Goal: Task Accomplishment & Management: Contribute content

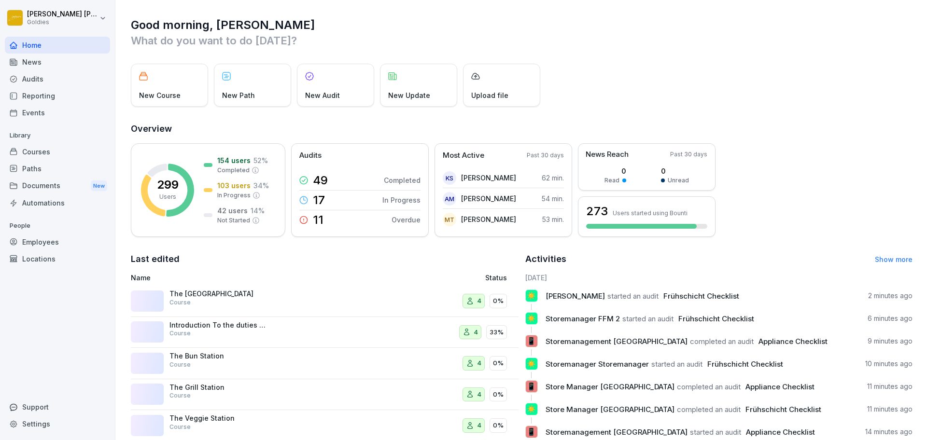
click at [68, 78] on div "Audits" at bounding box center [57, 78] width 105 height 17
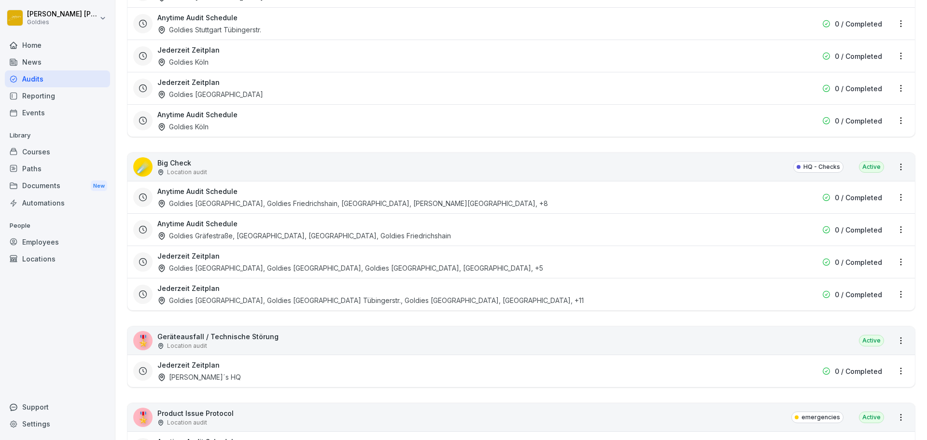
scroll to position [1167, 0]
click at [665, 154] on div "☄️ Big Check Location audit HQ - Checks Active" at bounding box center [520, 165] width 787 height 28
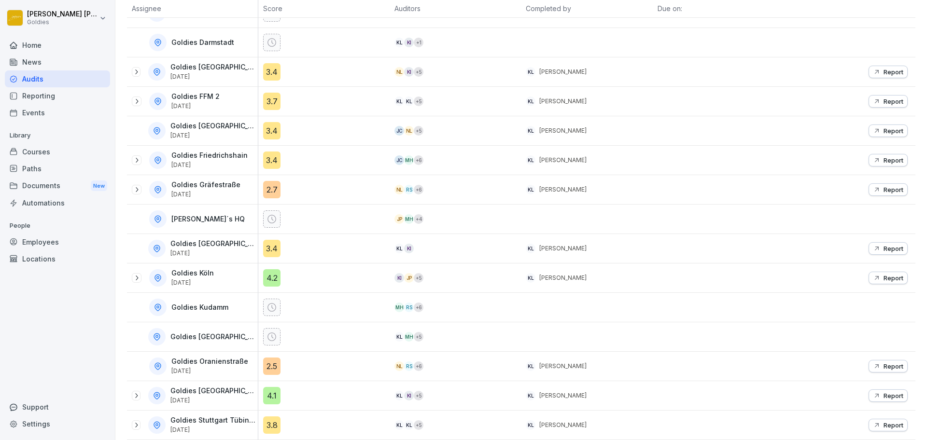
scroll to position [162, 0]
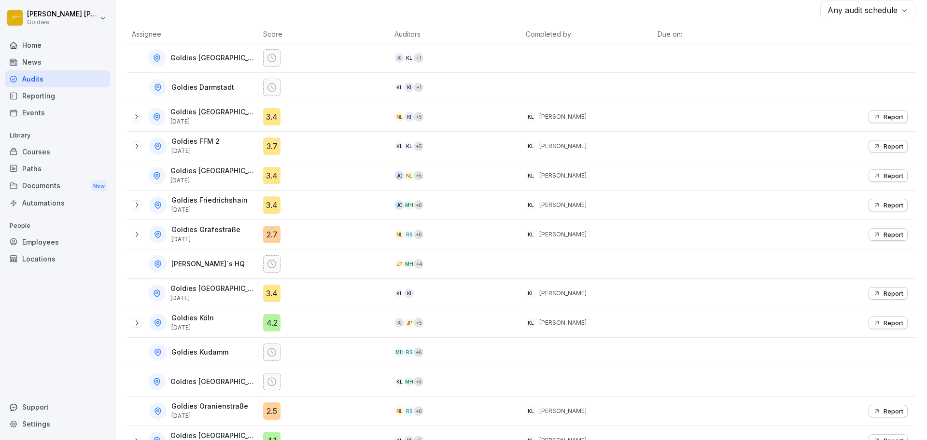
click at [138, 116] on icon at bounding box center [136, 117] width 8 height 8
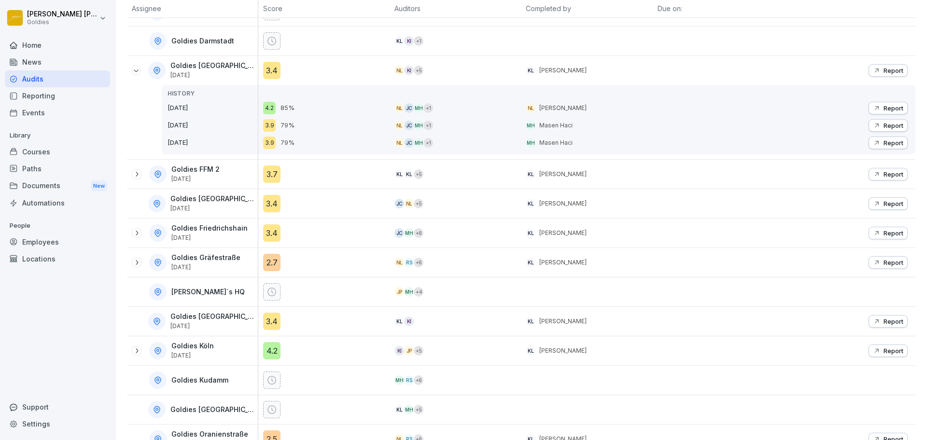
scroll to position [291, 0]
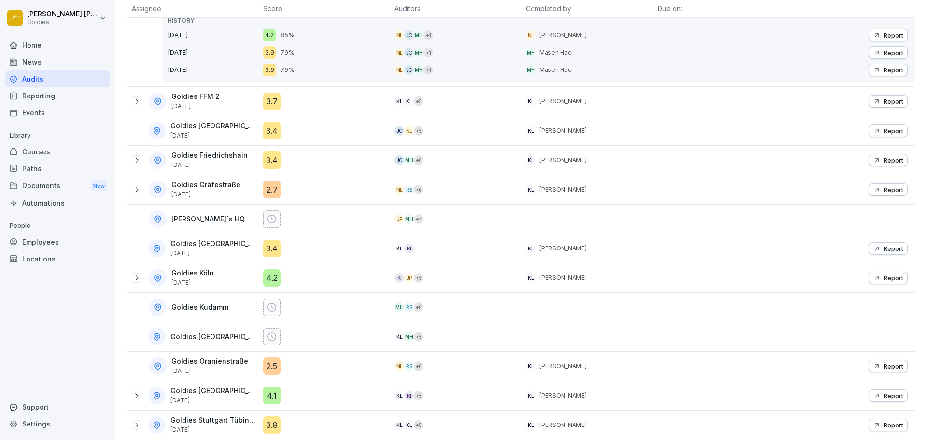
click at [67, 153] on div "Courses" at bounding box center [57, 151] width 105 height 17
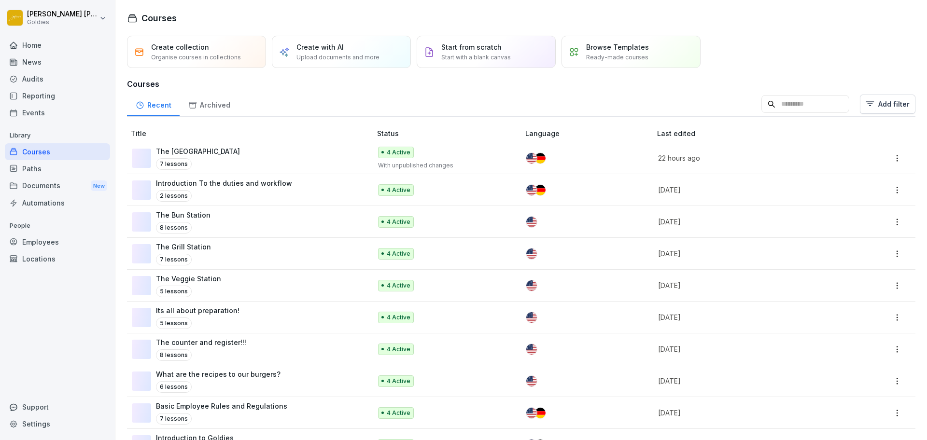
click at [518, 55] on div "Start from scratch Start with a blank canvas" at bounding box center [485, 52] width 139 height 32
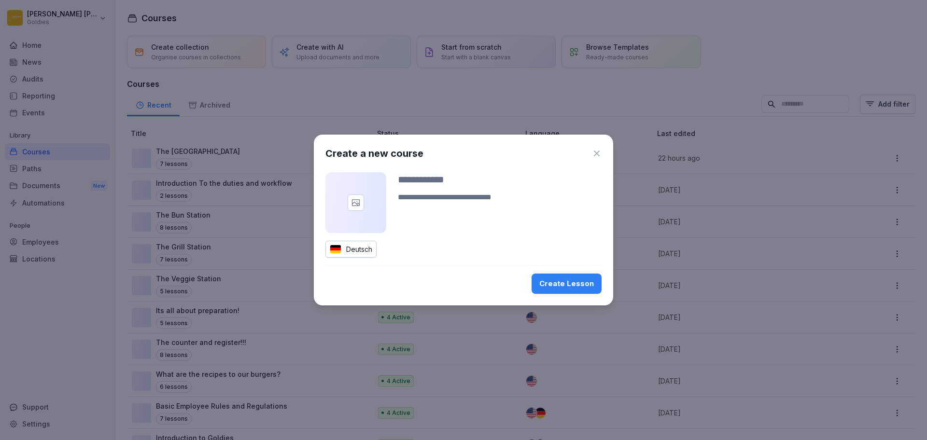
click at [501, 186] on div at bounding box center [500, 193] width 204 height 42
click at [501, 186] on input at bounding box center [500, 179] width 204 height 14
type input "**"
click at [558, 284] on div "Create Lesson" at bounding box center [566, 283] width 55 height 11
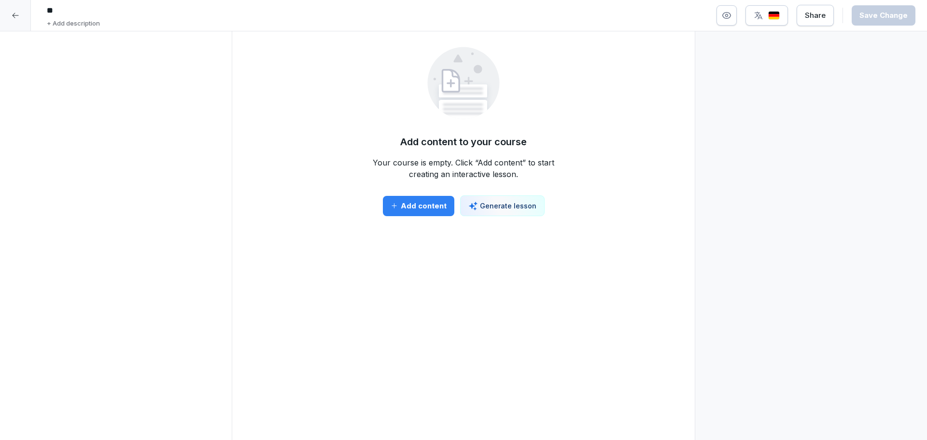
click at [422, 209] on div "Add content" at bounding box center [418, 206] width 56 height 11
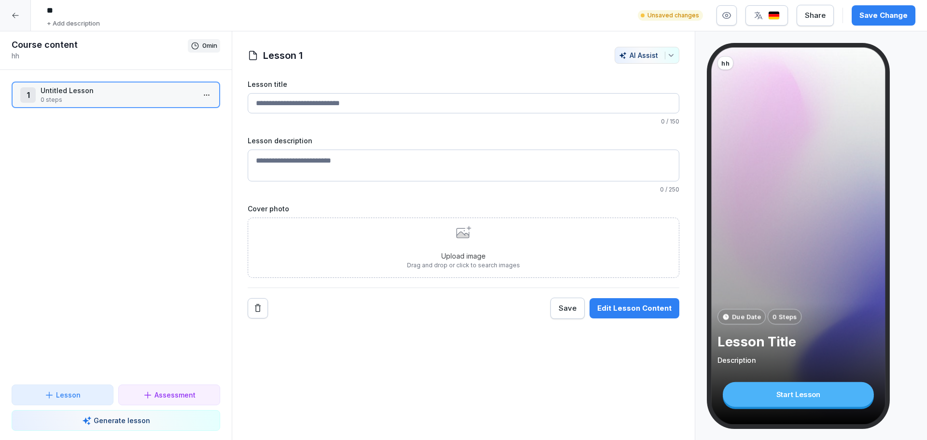
click at [82, 400] on button "Lesson" at bounding box center [63, 395] width 102 height 21
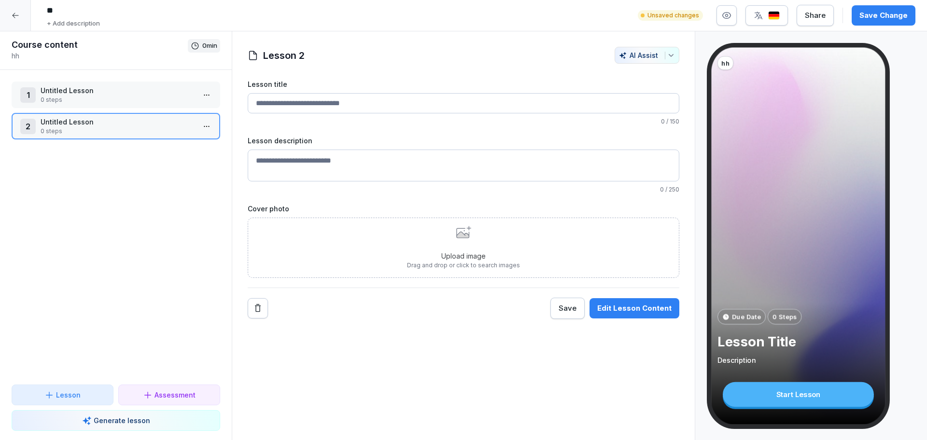
click at [630, 298] on div "Save Edit Lesson Content" at bounding box center [614, 308] width 129 height 21
click at [627, 303] on div "Edit Lesson Content" at bounding box center [634, 308] width 74 height 11
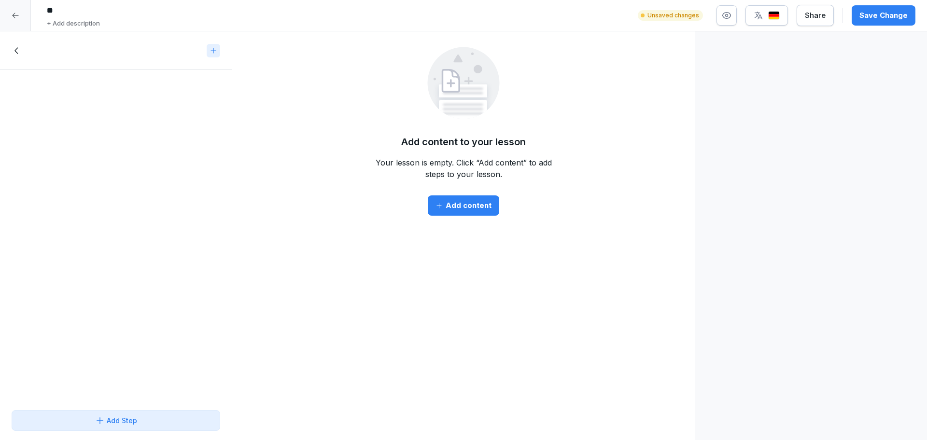
click at [458, 210] on div "Add content" at bounding box center [463, 205] width 56 height 11
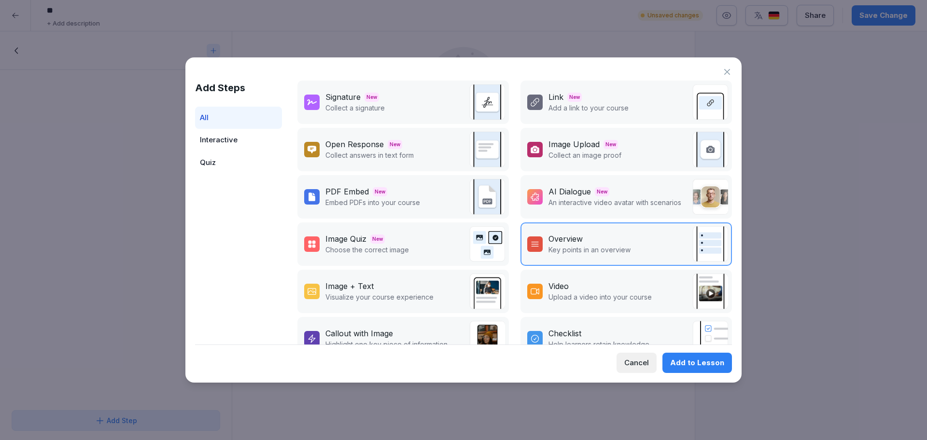
click at [595, 194] on span "New" at bounding box center [602, 191] width 14 height 9
click at [683, 366] on div "Add to Lesson" at bounding box center [697, 363] width 54 height 11
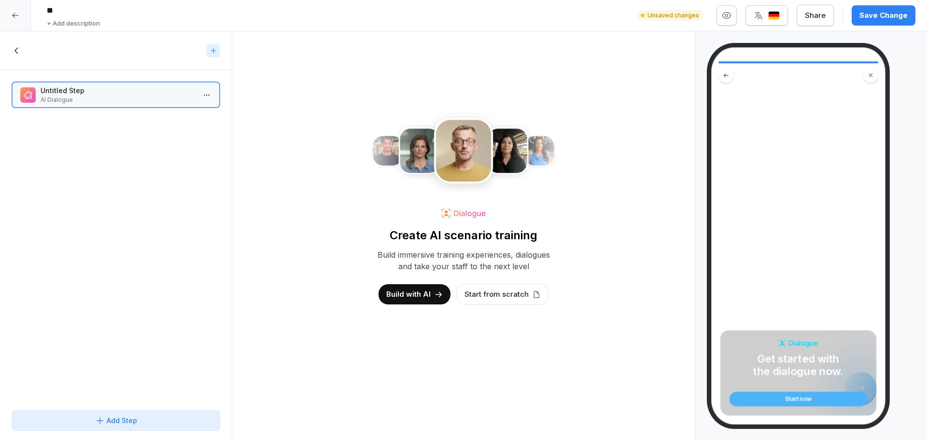
click at [474, 290] on p "Start from scratch" at bounding box center [496, 294] width 64 height 11
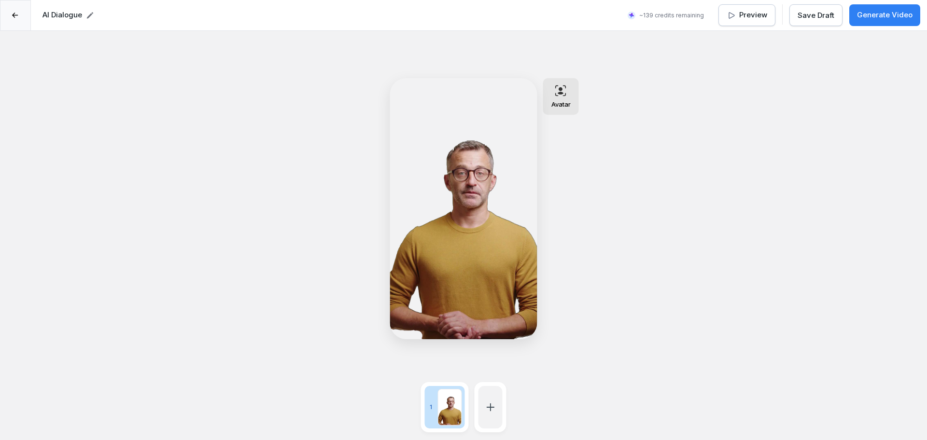
click at [565, 104] on p "Avatar" at bounding box center [560, 104] width 19 height 8
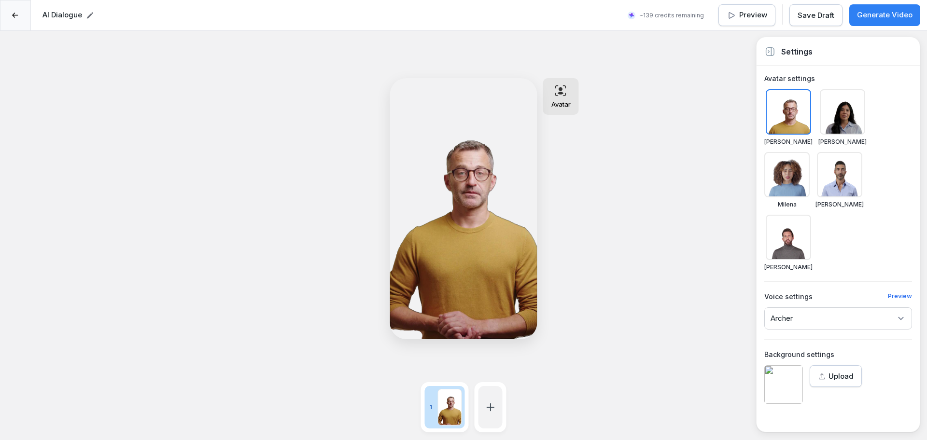
click at [809, 152] on div at bounding box center [786, 174] width 45 height 45
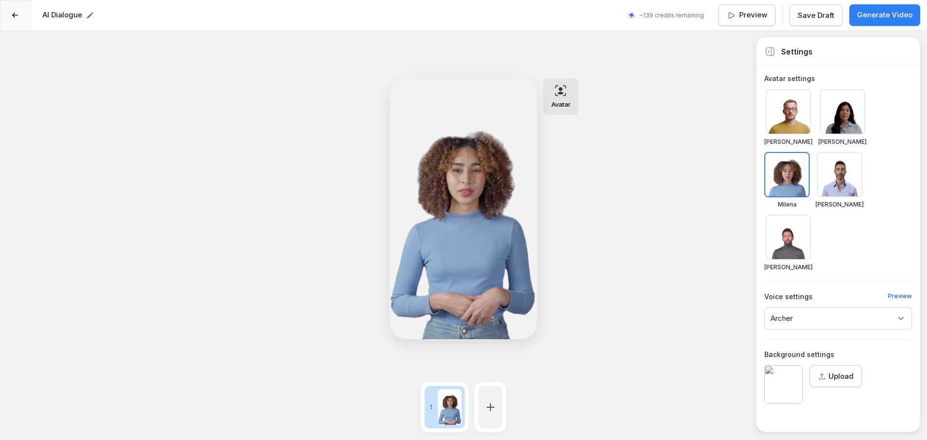
click at [601, 126] on div "Avatar Edit" at bounding box center [496, 208] width 212 height 261
click at [653, 154] on div "Script 00:00 Avatar Edit 1 Settings Avatar settings Chris Emily Milena Matteo R…" at bounding box center [463, 251] width 927 height 440
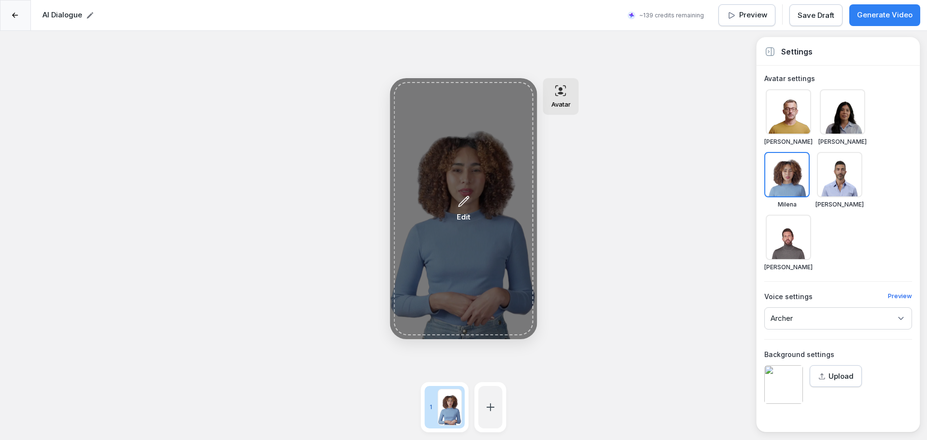
click at [470, 202] on div "Edit" at bounding box center [463, 208] width 139 height 253
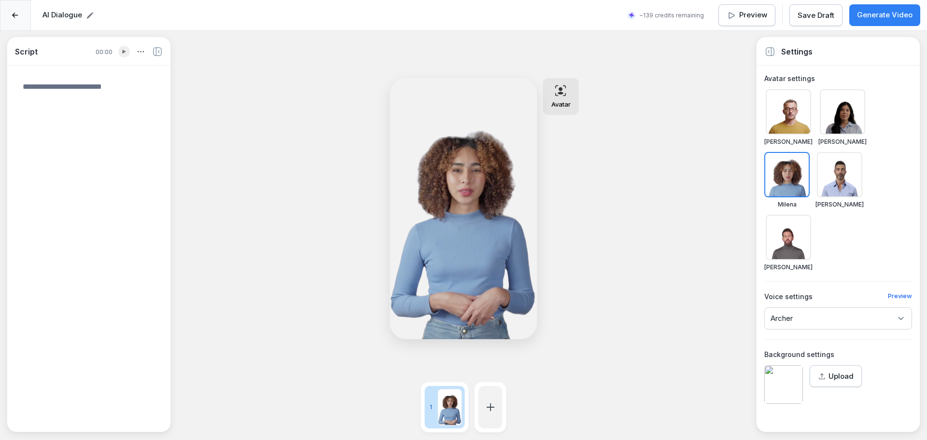
click at [90, 86] on textarea at bounding box center [89, 248] width 148 height 350
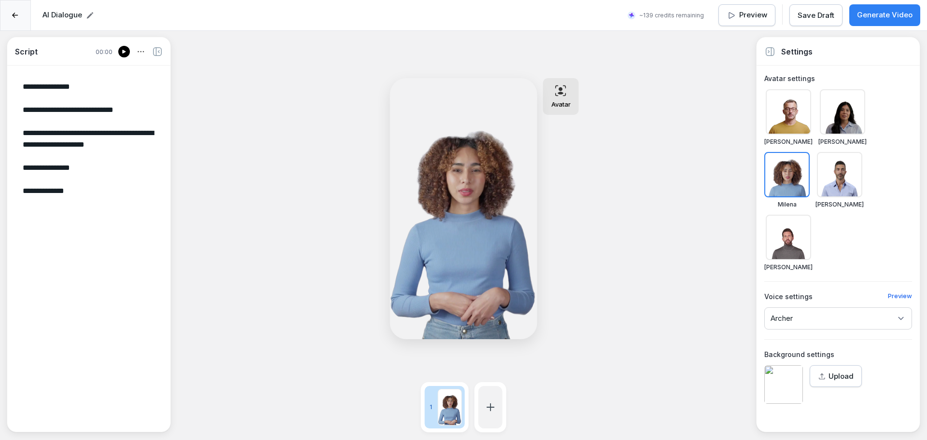
type textarea "**********"
click at [890, 5] on button "Generate Video" at bounding box center [884, 15] width 71 height 22
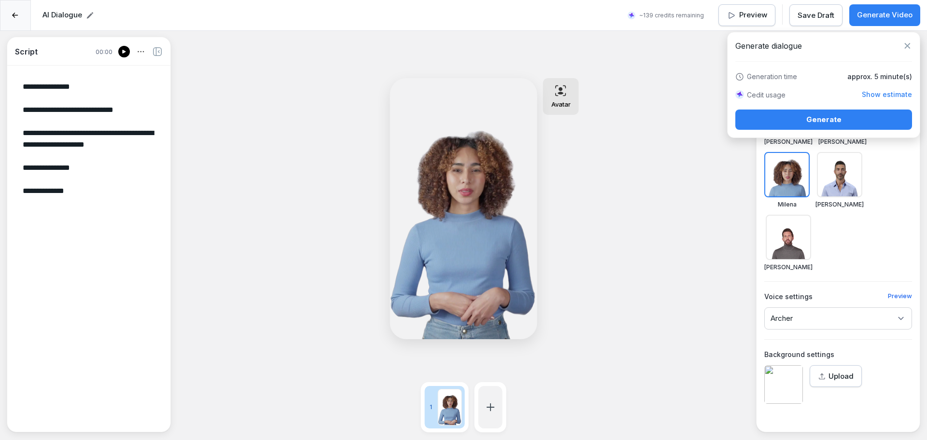
click at [833, 113] on button "Generate" at bounding box center [823, 120] width 177 height 20
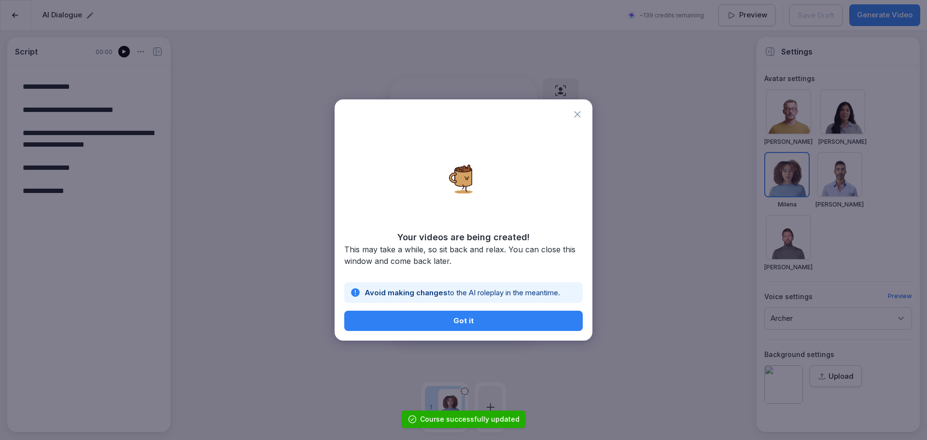
click at [545, 318] on div "Got it" at bounding box center [463, 321] width 223 height 11
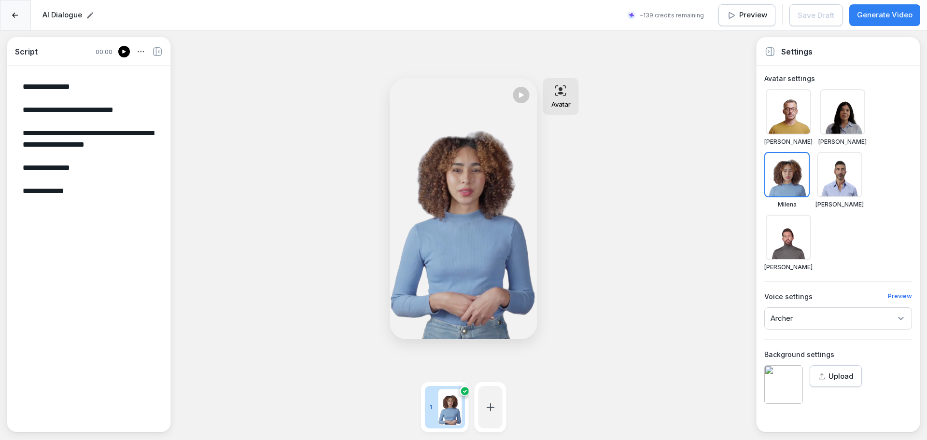
click at [21, 20] on div at bounding box center [15, 15] width 31 height 31
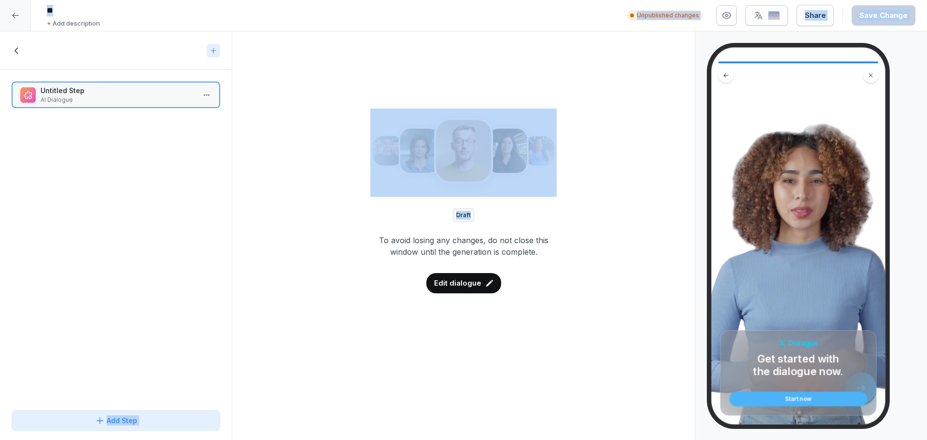
drag, startPoint x: 21, startPoint y: 20, endPoint x: 287, endPoint y: 113, distance: 282.2
click at [287, 113] on div "** + Add description Unpublished changes Share Save Change Course content hh 0 …" at bounding box center [463, 220] width 927 height 441
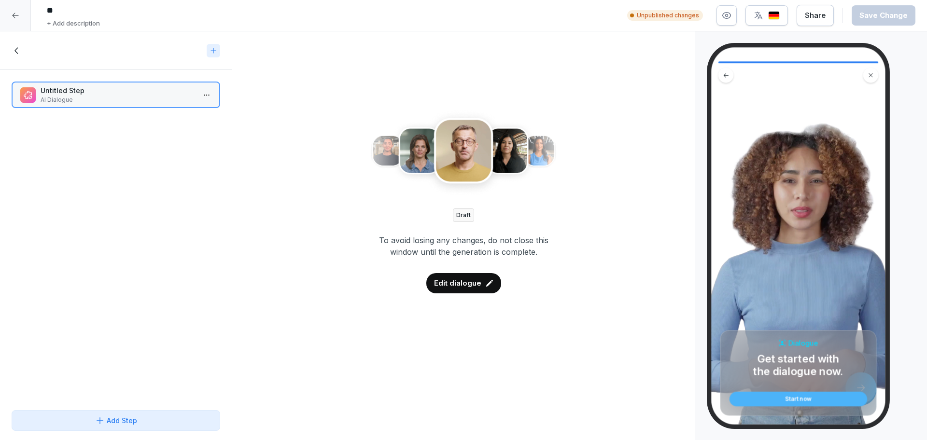
click at [98, 93] on p "Untitled Step" at bounding box center [118, 90] width 154 height 10
click at [99, 93] on p "Untitled Step" at bounding box center [118, 90] width 154 height 10
click at [83, 7] on input "**" at bounding box center [187, 10] width 290 height 16
type input "**********"
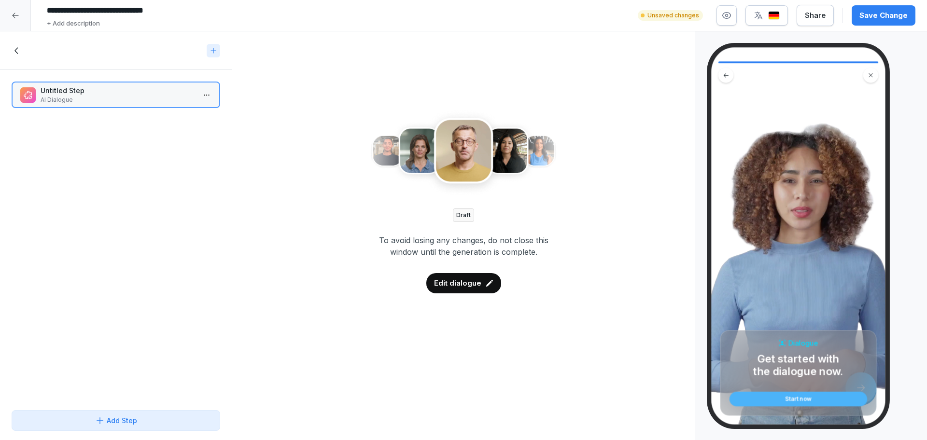
click at [262, 92] on div "Draft To avoid losing any changes, do not close this window until the generatio…" at bounding box center [463, 170] width 431 height 247
click at [13, 48] on icon at bounding box center [17, 50] width 11 height 11
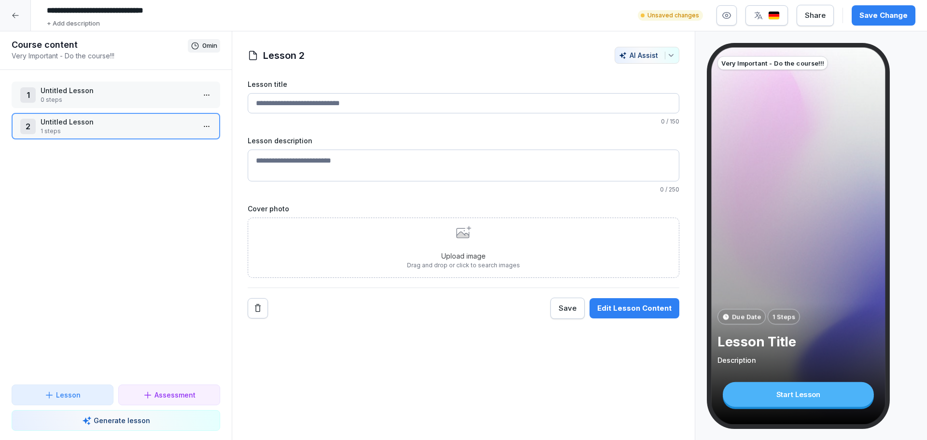
click at [200, 96] on html "**********" at bounding box center [463, 220] width 927 height 440
click at [167, 166] on div "Delete" at bounding box center [162, 168] width 82 height 18
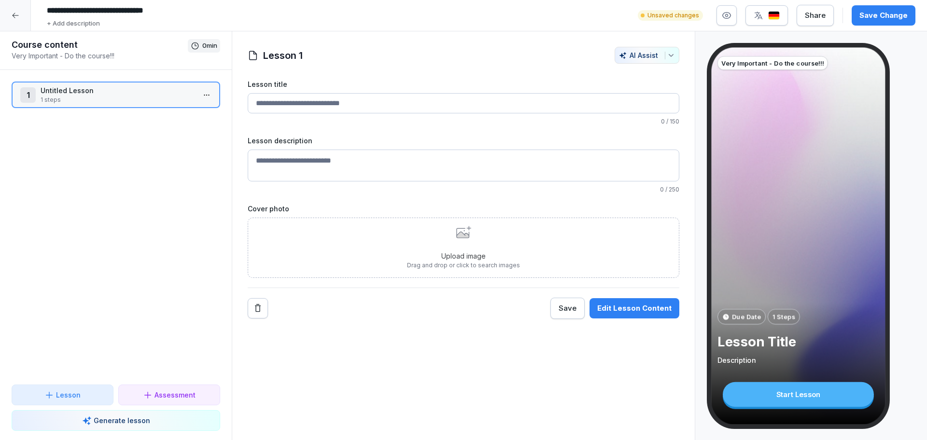
click at [903, 20] on div "Save Change" at bounding box center [883, 15] width 48 height 11
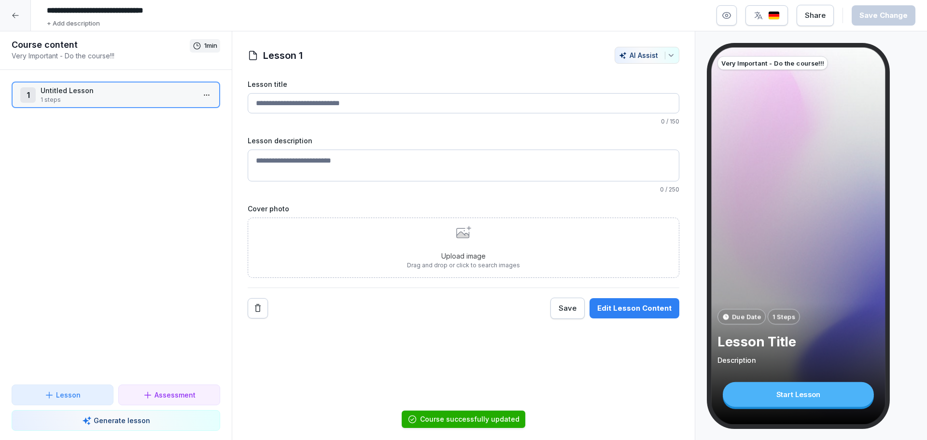
click at [19, 22] on div at bounding box center [15, 15] width 31 height 31
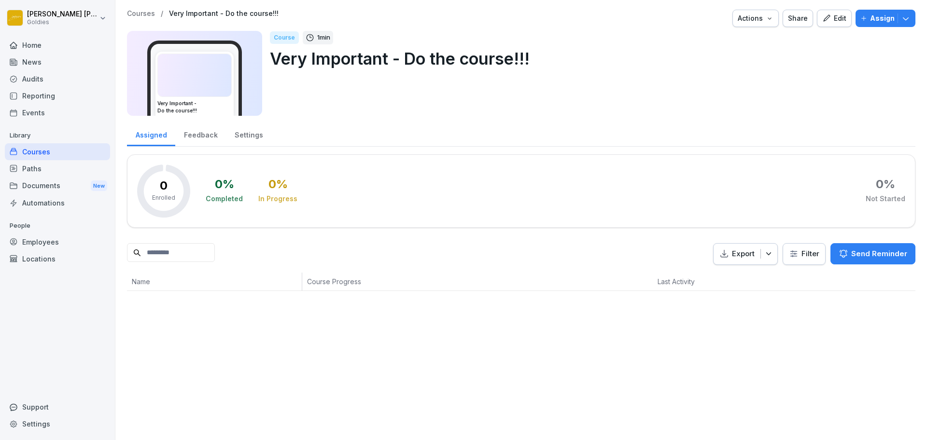
click at [870, 20] on p "Assign" at bounding box center [882, 18] width 25 height 11
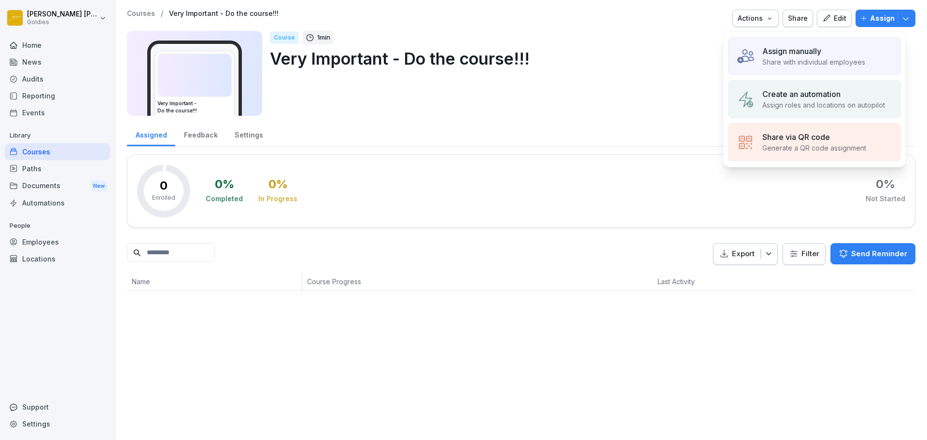
click at [836, 52] on div "Assign manually" at bounding box center [813, 51] width 103 height 12
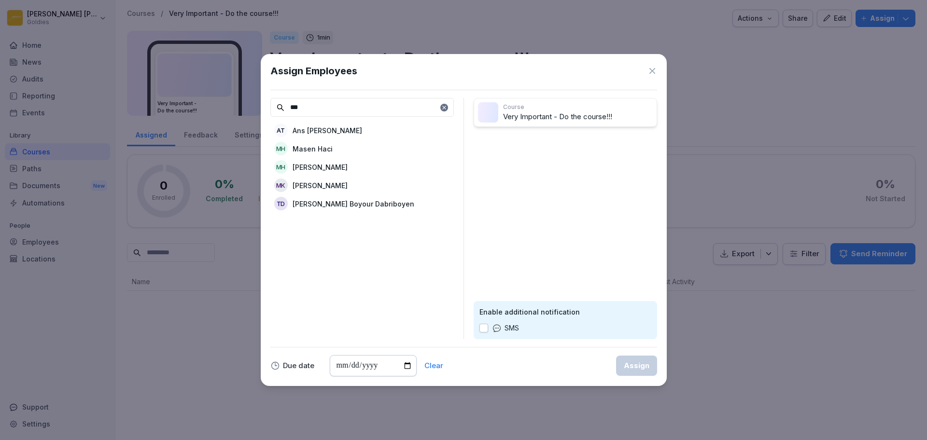
click at [359, 151] on div "MH Masen Haci" at bounding box center [361, 148] width 183 height 17
click at [384, 106] on input "***" at bounding box center [361, 107] width 183 height 19
type input "***"
click at [337, 205] on p "[PERSON_NAME]" at bounding box center [319, 204] width 55 height 10
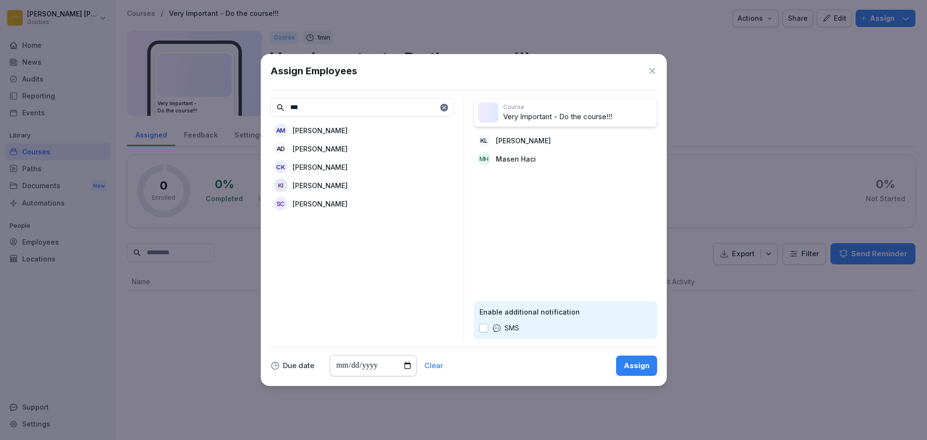
click at [341, 107] on input "***" at bounding box center [361, 107] width 183 height 19
click at [337, 142] on div "JC Jasko Celebic" at bounding box center [361, 148] width 183 height 17
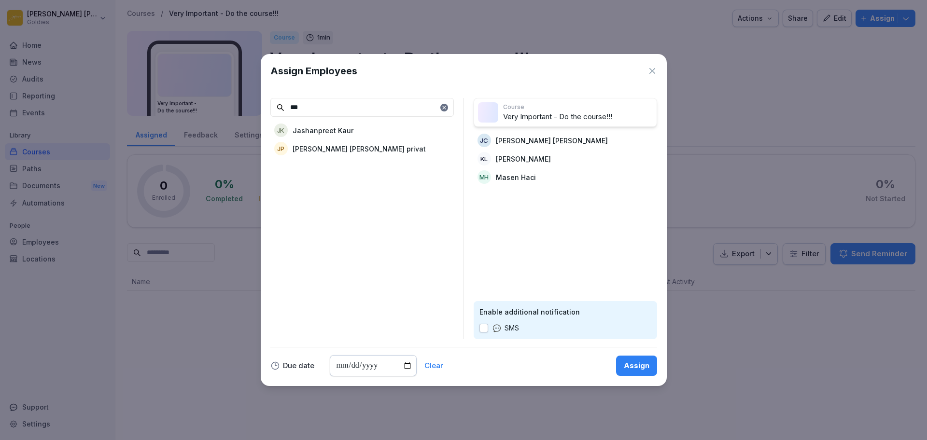
click at [337, 147] on p "[PERSON_NAME] [PERSON_NAME] privat" at bounding box center [358, 149] width 133 height 10
click at [334, 109] on input "***" at bounding box center [361, 107] width 183 height 19
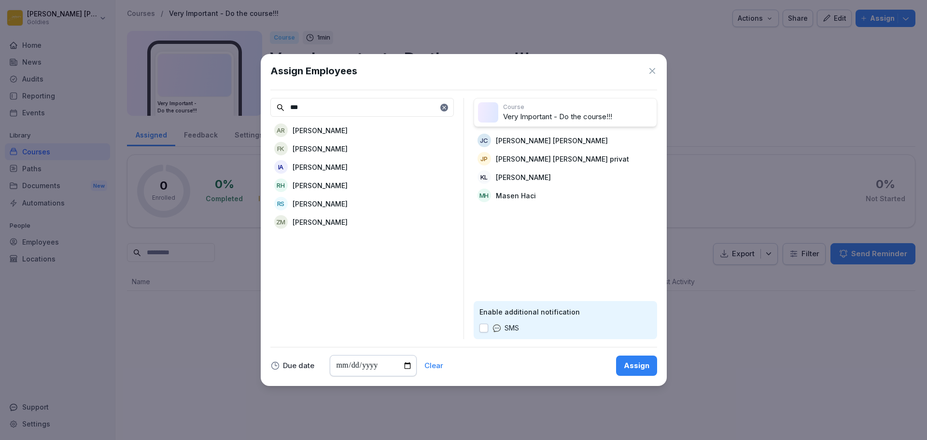
click at [324, 206] on p "[PERSON_NAME]" at bounding box center [319, 204] width 55 height 10
click at [329, 103] on input "***" at bounding box center [361, 107] width 183 height 19
click at [329, 102] on input "***" at bounding box center [361, 107] width 183 height 19
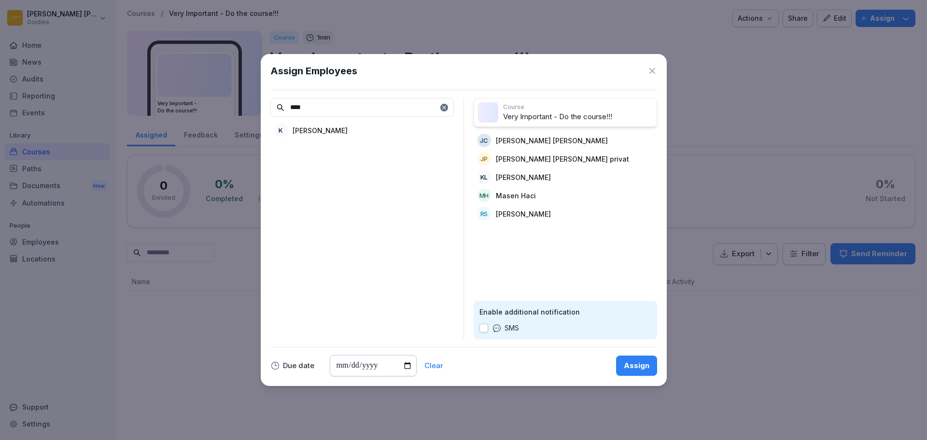
type input "****"
click at [323, 134] on p "[PERSON_NAME]" at bounding box center [319, 130] width 55 height 10
click at [632, 367] on div "Assign" at bounding box center [636, 365] width 26 height 11
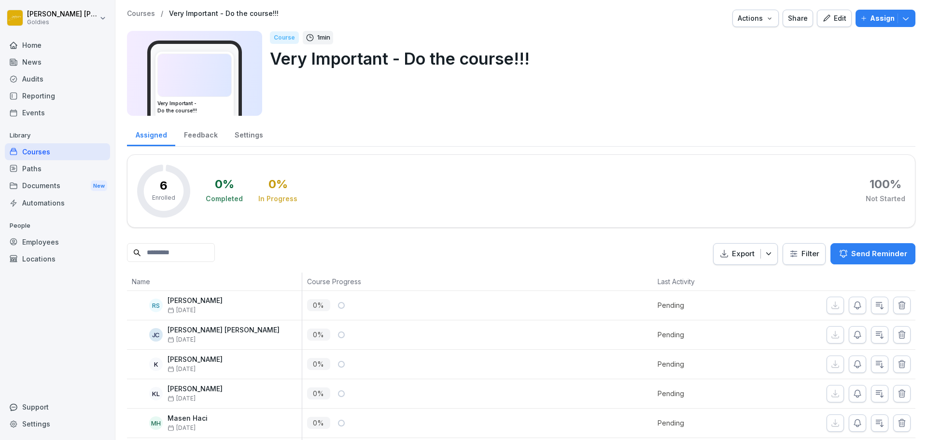
click at [822, 22] on icon "button" at bounding box center [826, 18] width 9 height 9
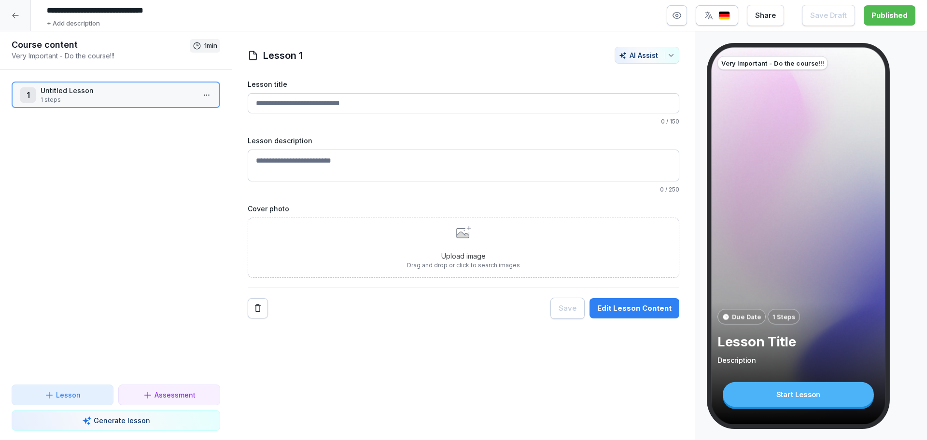
click at [634, 318] on button "Edit Lesson Content" at bounding box center [634, 308] width 90 height 20
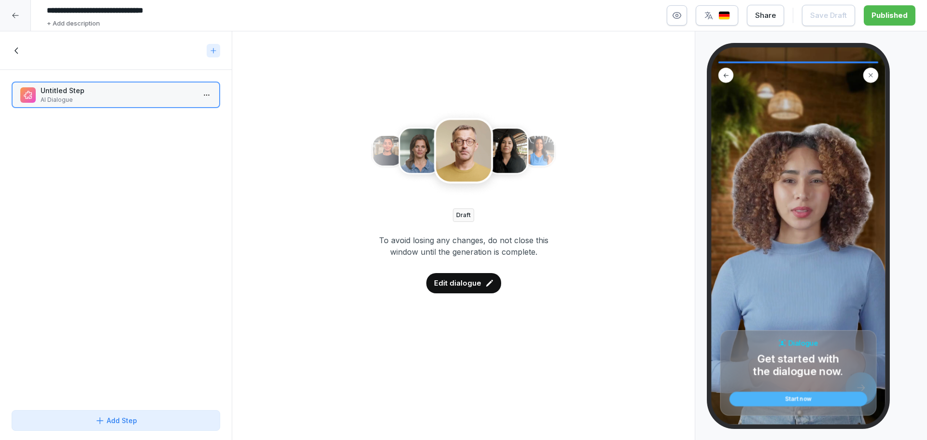
click at [806, 400] on div "Start now" at bounding box center [798, 399] width 124 height 6
click at [830, 401] on div "Start now" at bounding box center [798, 399] width 124 height 6
click at [477, 277] on div "Edit dialogue" at bounding box center [463, 283] width 75 height 20
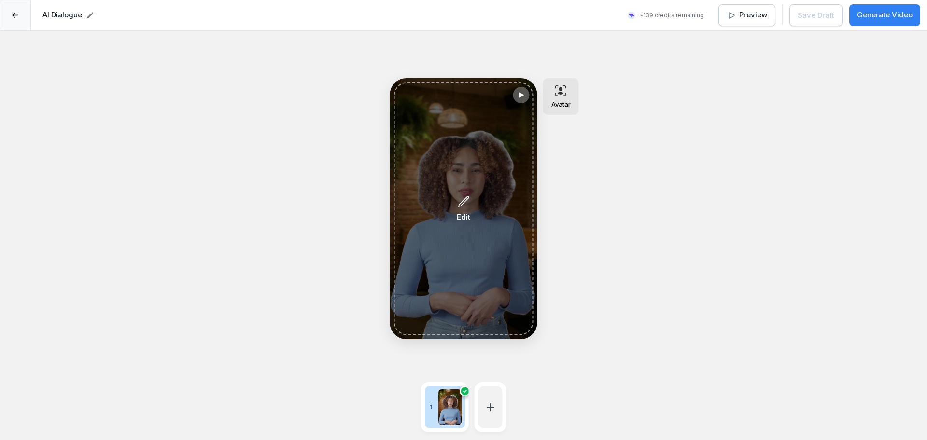
click at [465, 213] on p "Edit" at bounding box center [464, 217] width 14 height 11
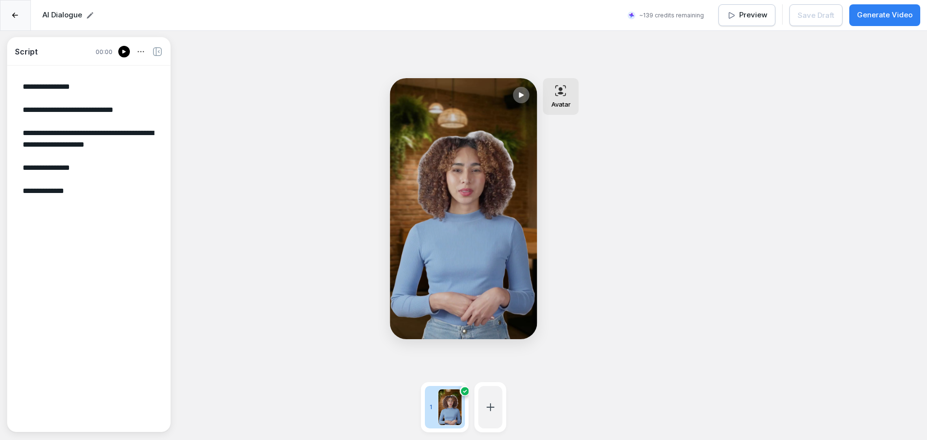
click at [315, 181] on div "**********" at bounding box center [463, 251] width 927 height 440
click at [17, 6] on div at bounding box center [15, 15] width 31 height 31
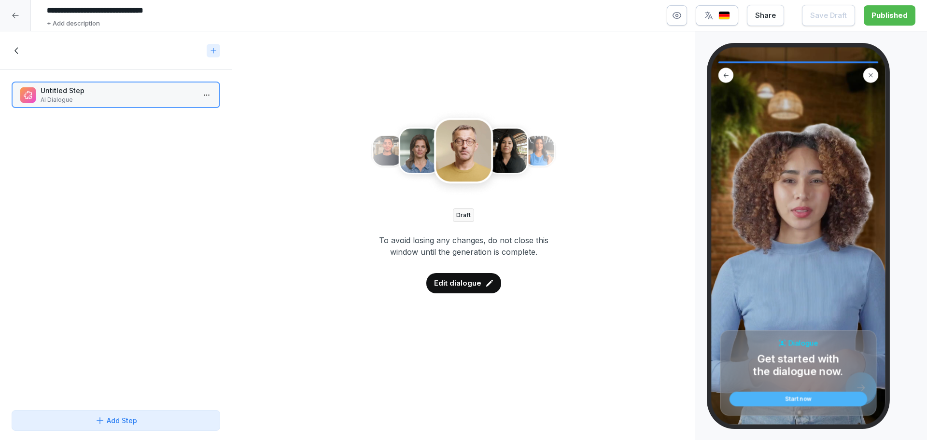
click at [23, 16] on div at bounding box center [15, 15] width 31 height 31
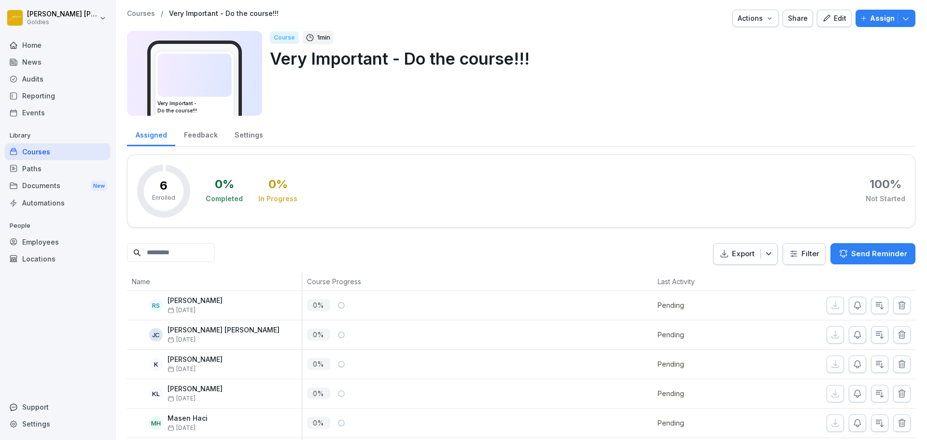
click at [870, 18] on p "Assign" at bounding box center [882, 18] width 25 height 11
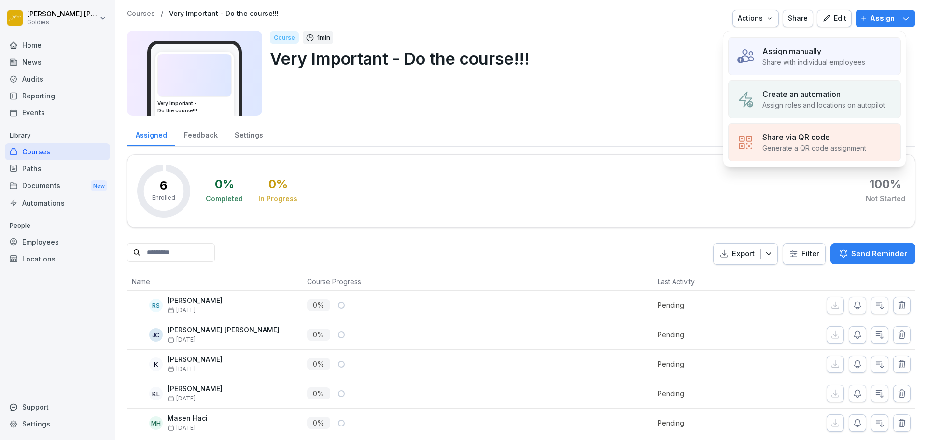
click at [838, 48] on div "Assign manually" at bounding box center [813, 51] width 103 height 12
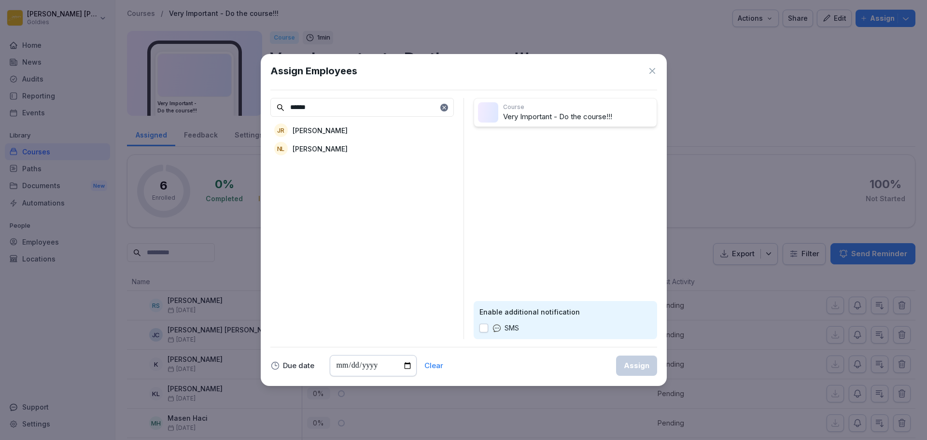
type input "******"
click at [420, 148] on div "NL Nathan Luntang-Jensen" at bounding box center [361, 148] width 183 height 17
click at [643, 363] on div "Assign" at bounding box center [636, 365] width 26 height 11
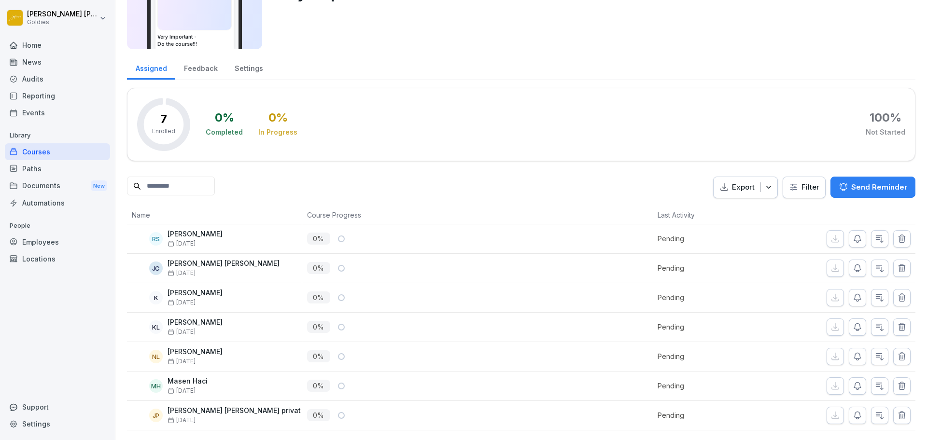
scroll to position [85, 0]
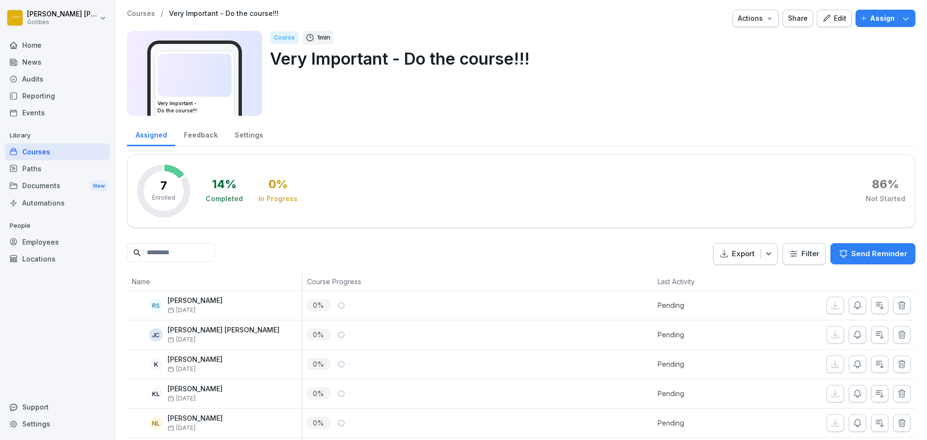
click at [835, 20] on div "Edit" at bounding box center [834, 18] width 24 height 11
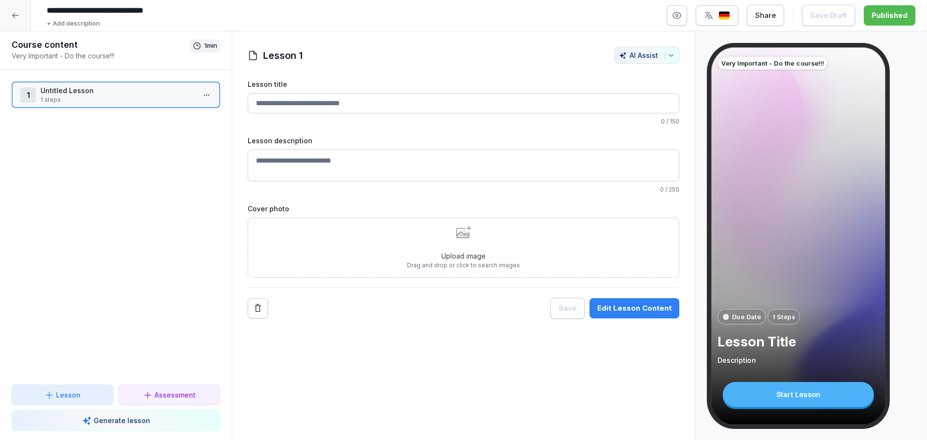
click at [641, 304] on div "Edit Lesson Content" at bounding box center [634, 308] width 74 height 11
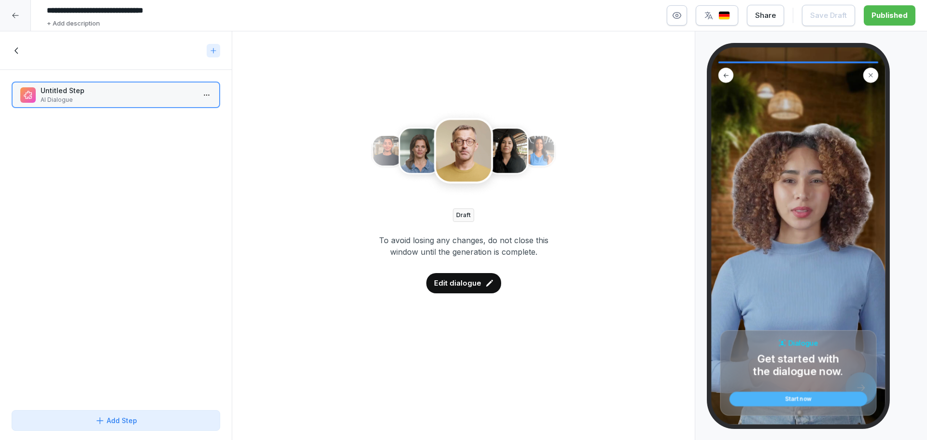
click at [456, 286] on p "Edit dialogue" at bounding box center [457, 283] width 47 height 11
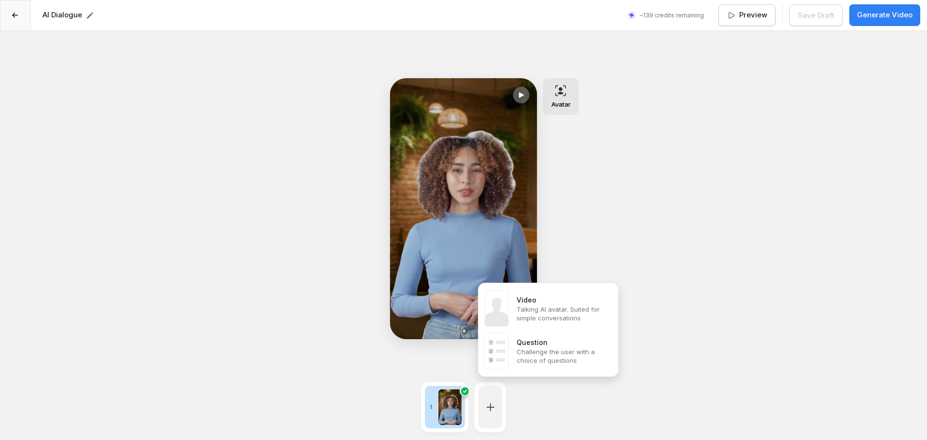
click at [498, 401] on div at bounding box center [490, 407] width 24 height 42
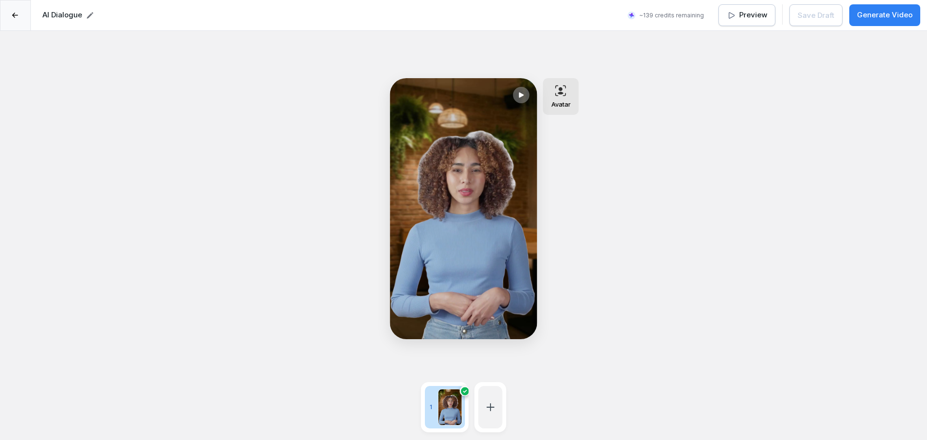
click at [498, 401] on div at bounding box center [490, 407] width 24 height 42
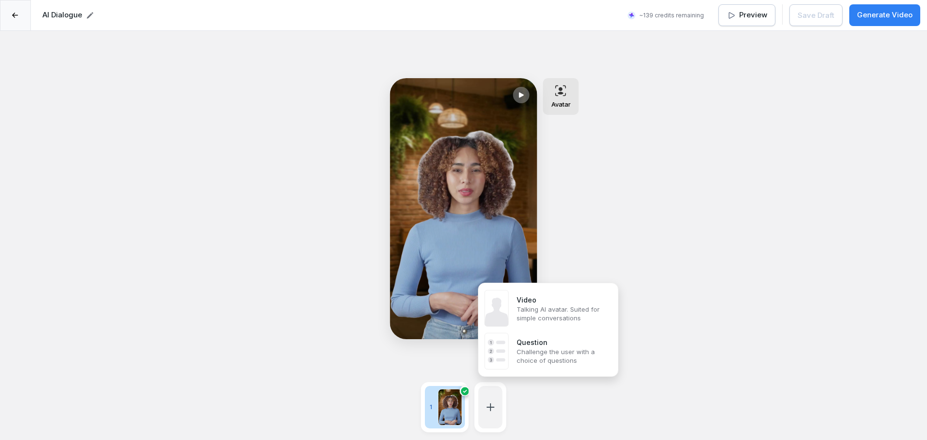
click at [490, 404] on icon at bounding box center [490, 407] width 7 height 7
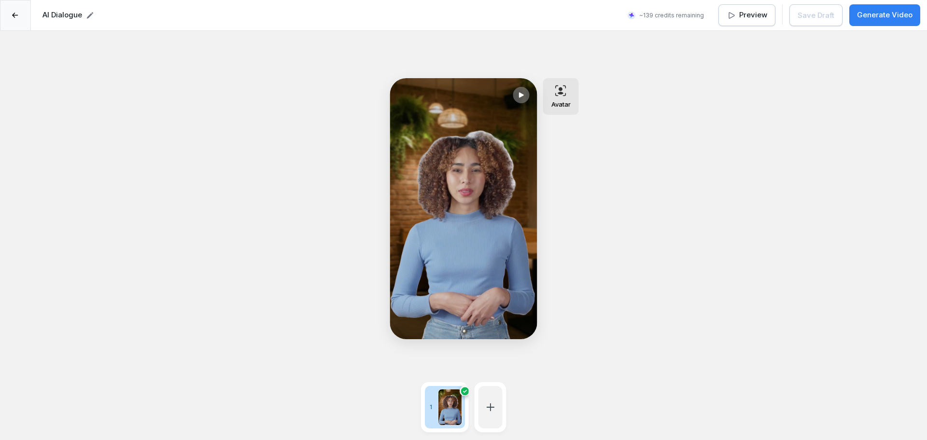
click at [490, 407] on icon at bounding box center [490, 407] width 12 height 12
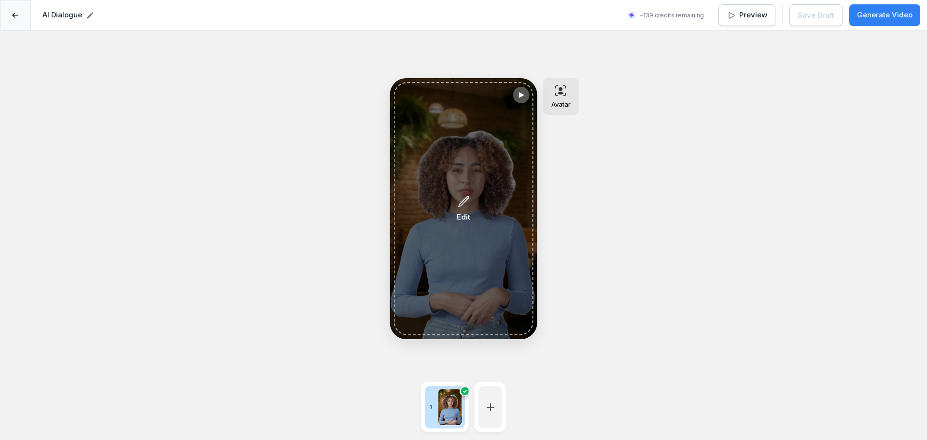
click at [485, 255] on div "Edit" at bounding box center [463, 208] width 139 height 253
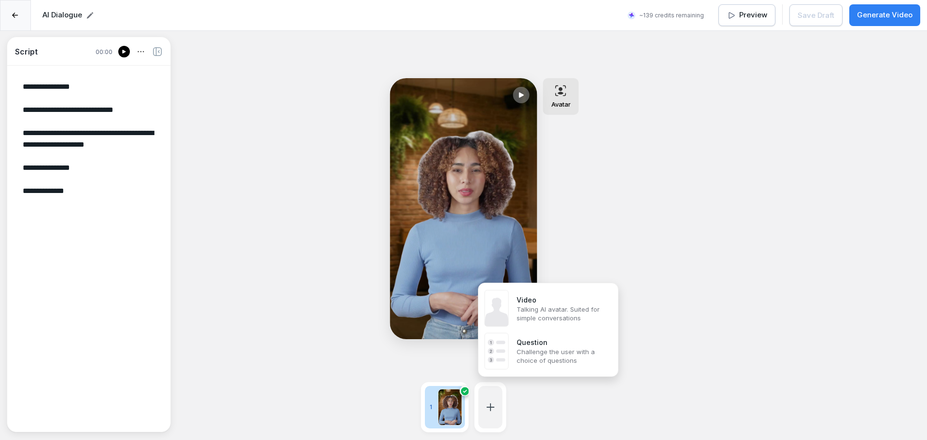
click at [495, 393] on div at bounding box center [490, 407] width 24 height 42
click at [495, 392] on div at bounding box center [490, 407] width 24 height 42
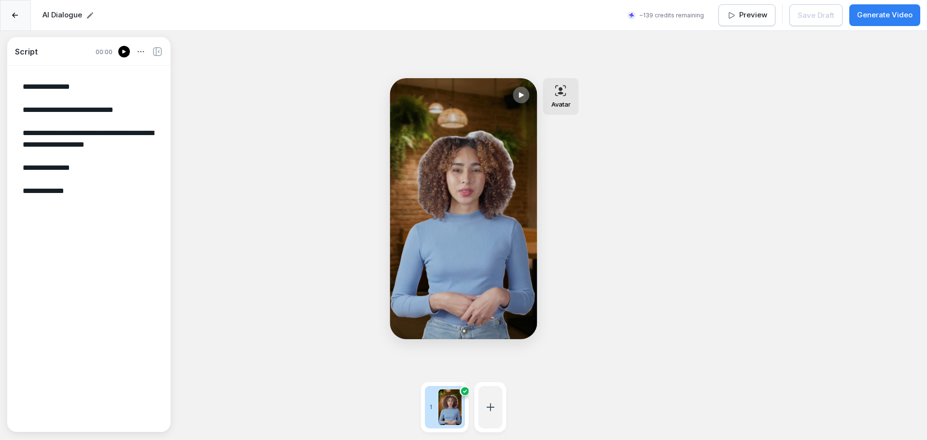
click at [495, 392] on div at bounding box center [490, 407] width 24 height 42
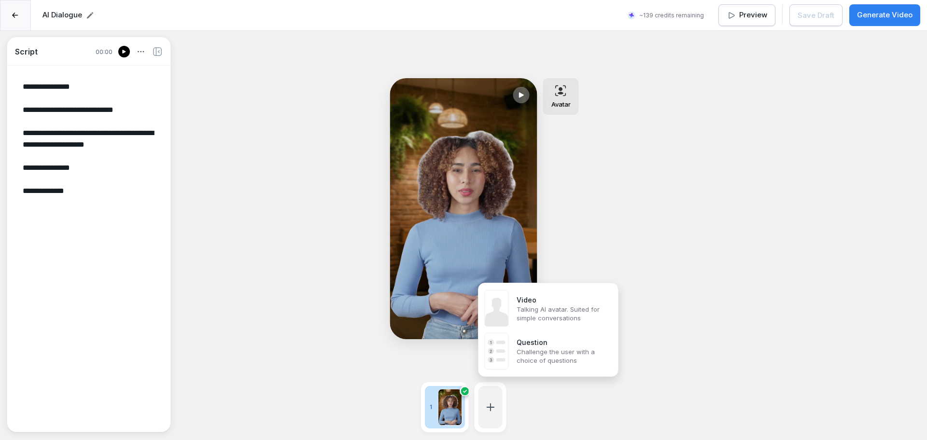
click at [495, 392] on div at bounding box center [490, 407] width 24 height 42
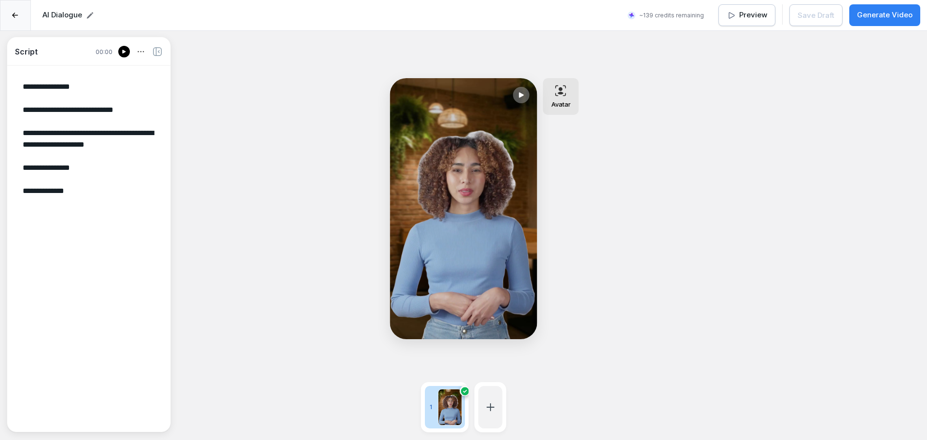
click at [495, 392] on div at bounding box center [490, 407] width 24 height 42
click at [140, 53] on icon at bounding box center [141, 51] width 11 height 11
click at [276, 195] on div "**********" at bounding box center [463, 251] width 927 height 440
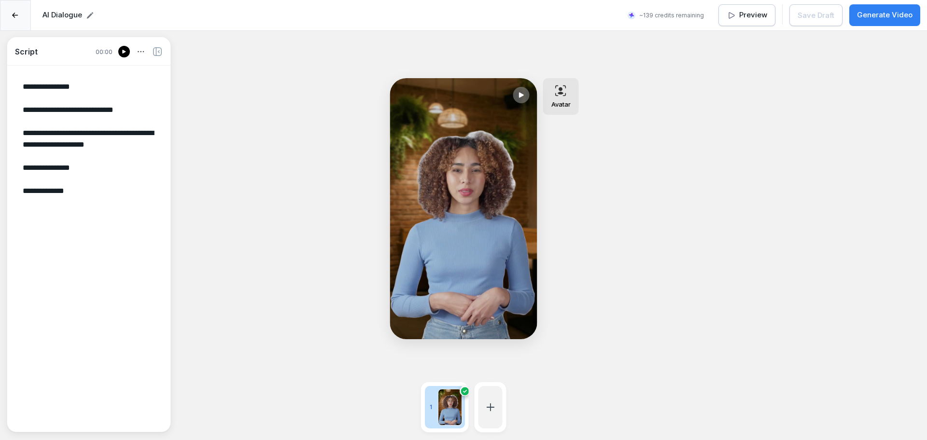
click at [492, 401] on icon at bounding box center [490, 407] width 12 height 12
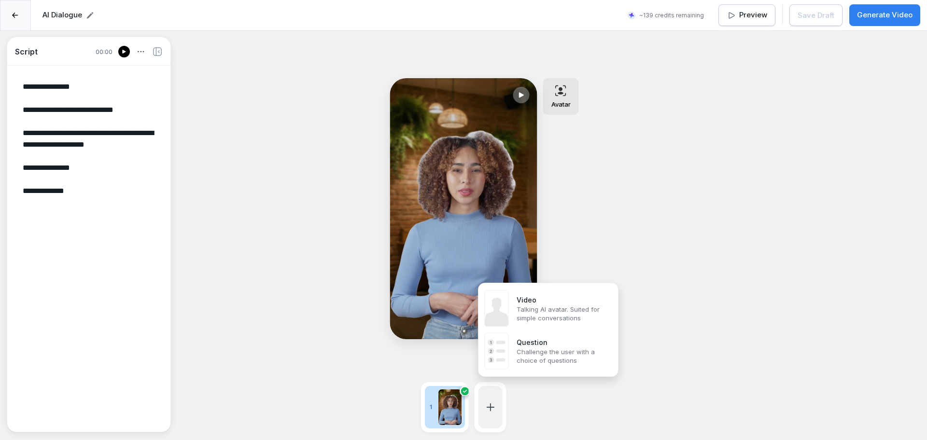
click at [492, 401] on icon at bounding box center [490, 407] width 12 height 12
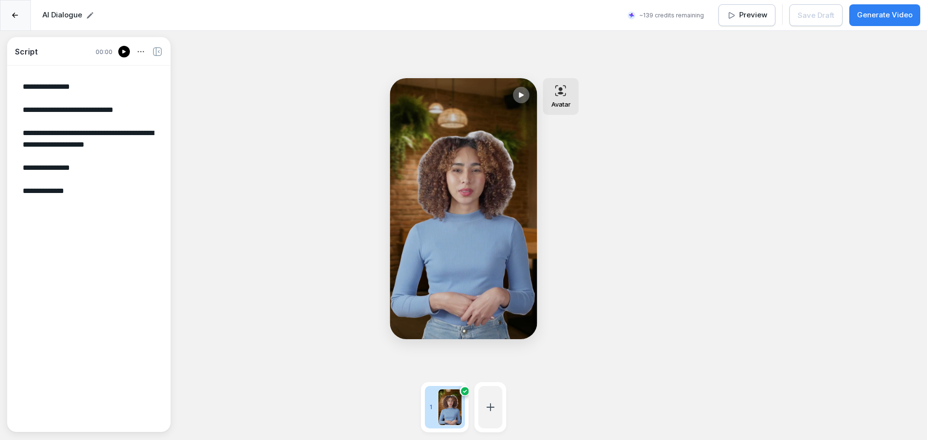
click at [492, 401] on icon at bounding box center [490, 407] width 12 height 12
click at [443, 400] on div at bounding box center [450, 407] width 24 height 37
drag, startPoint x: 434, startPoint y: 399, endPoint x: 381, endPoint y: 400, distance: 52.6
click at [381, 400] on div "**********" at bounding box center [463, 251] width 927 height 440
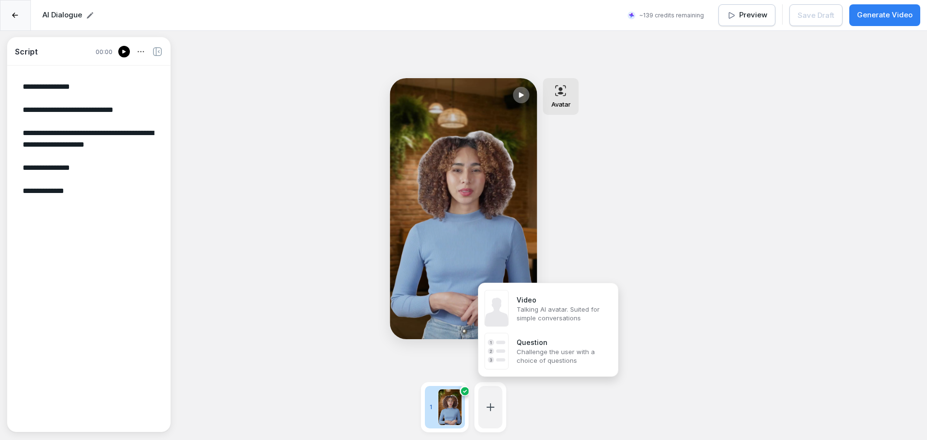
click at [496, 392] on div at bounding box center [490, 407] width 24 height 42
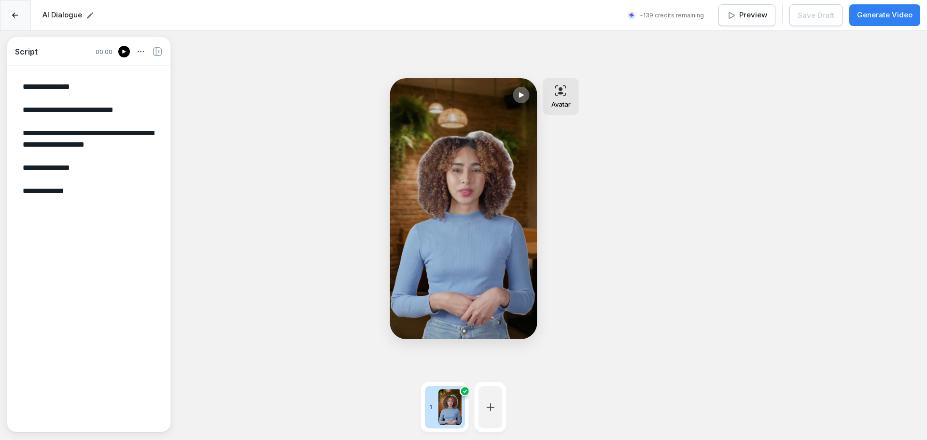
click at [496, 392] on div at bounding box center [490, 407] width 24 height 42
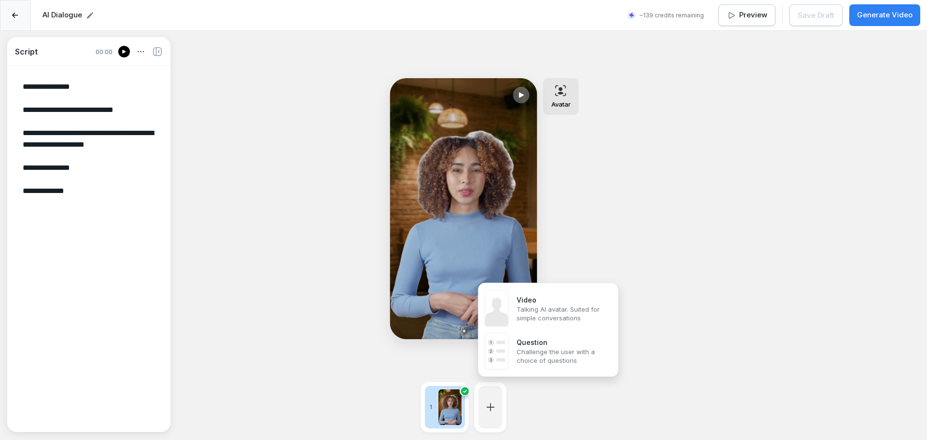
click at [496, 392] on div at bounding box center [490, 407] width 24 height 42
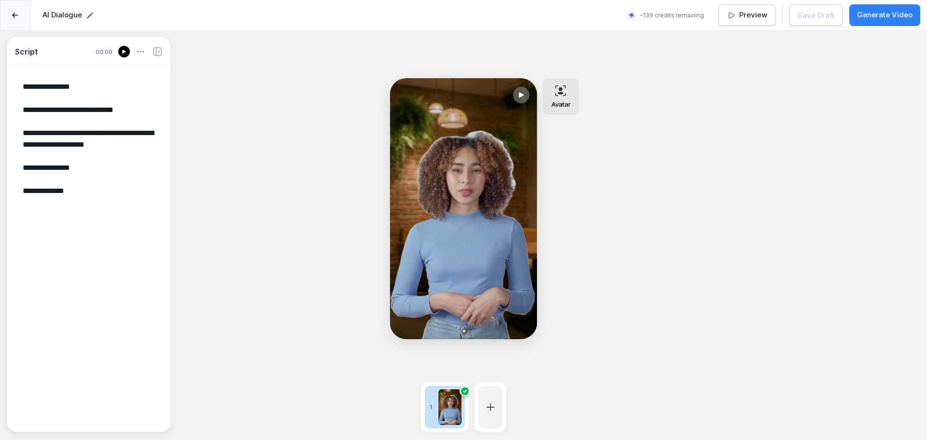
click at [496, 392] on div at bounding box center [490, 407] width 24 height 42
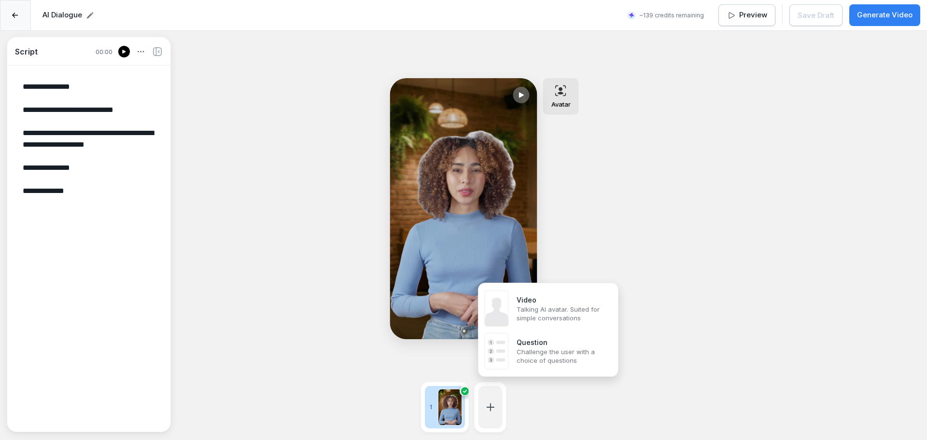
click at [496, 392] on div at bounding box center [490, 407] width 24 height 42
click at [355, 313] on div "**********" at bounding box center [463, 251] width 927 height 440
click at [493, 401] on icon at bounding box center [490, 407] width 12 height 12
click at [441, 399] on div at bounding box center [450, 407] width 24 height 37
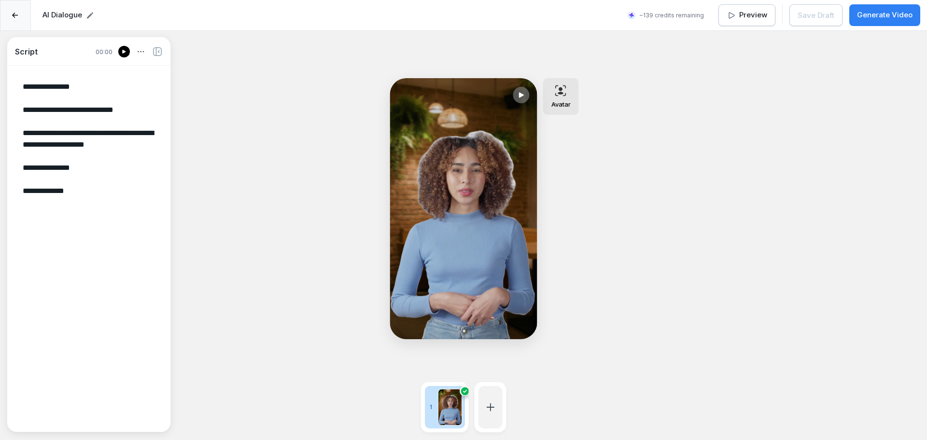
scroll to position [0, 1]
click at [121, 52] on div at bounding box center [124, 52] width 12 height 12
click at [264, 204] on div "**********" at bounding box center [463, 251] width 927 height 440
click at [22, 19] on div at bounding box center [15, 15] width 31 height 31
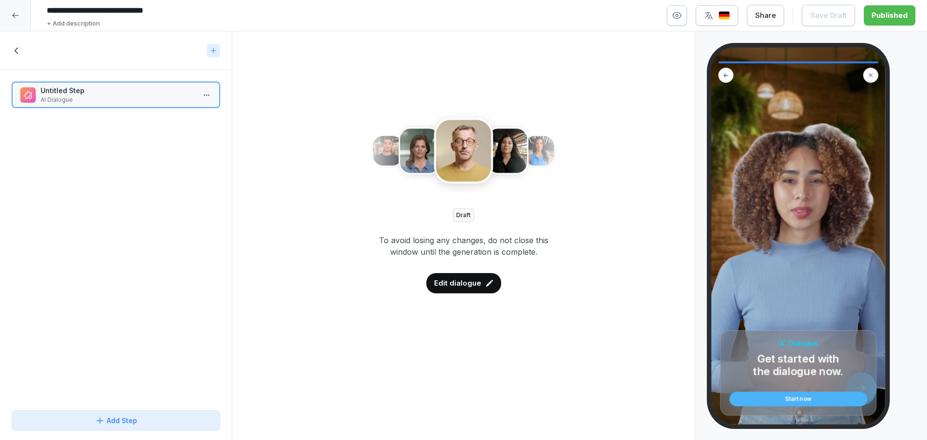
click at [14, 21] on div at bounding box center [15, 15] width 31 height 31
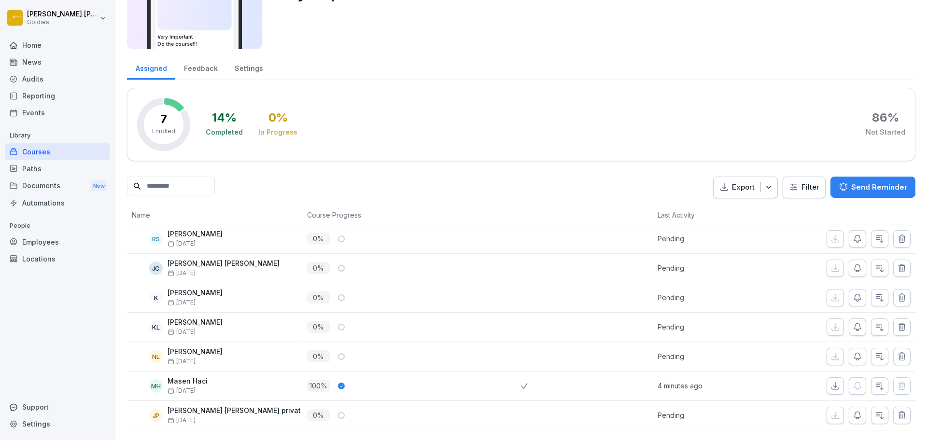
scroll to position [83, 0]
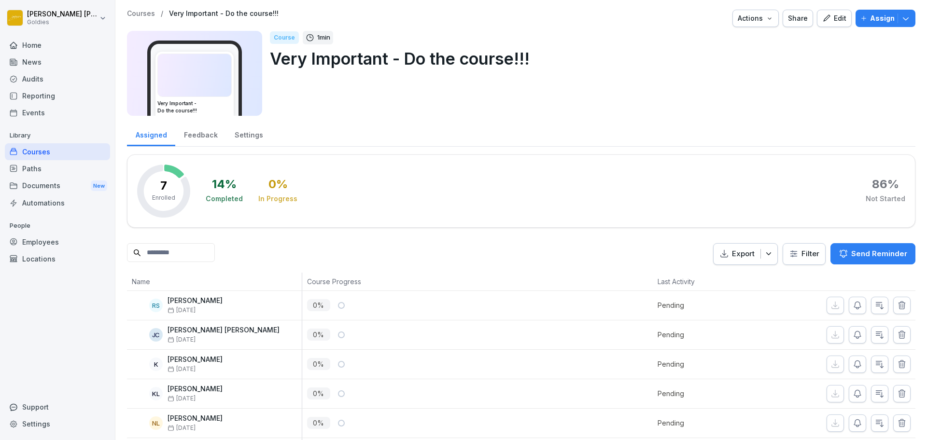
scroll to position [85, 0]
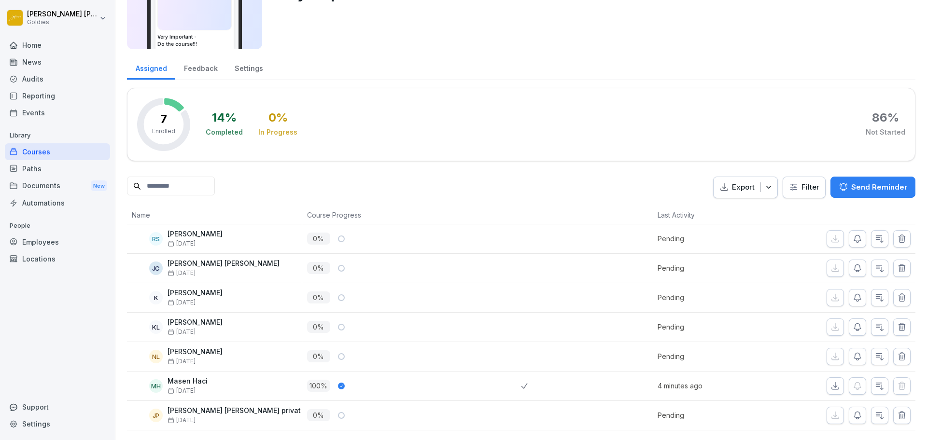
click at [352, 177] on div "Export Filter Send Reminder" at bounding box center [521, 188] width 788 height 22
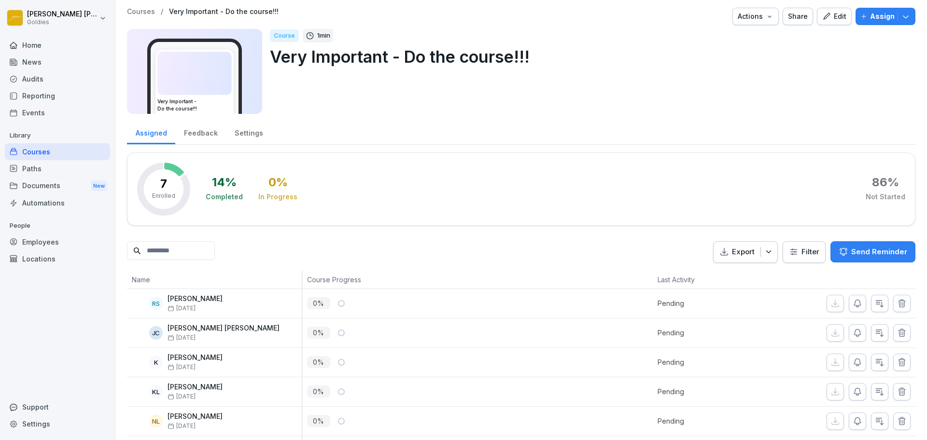
scroll to position [0, 0]
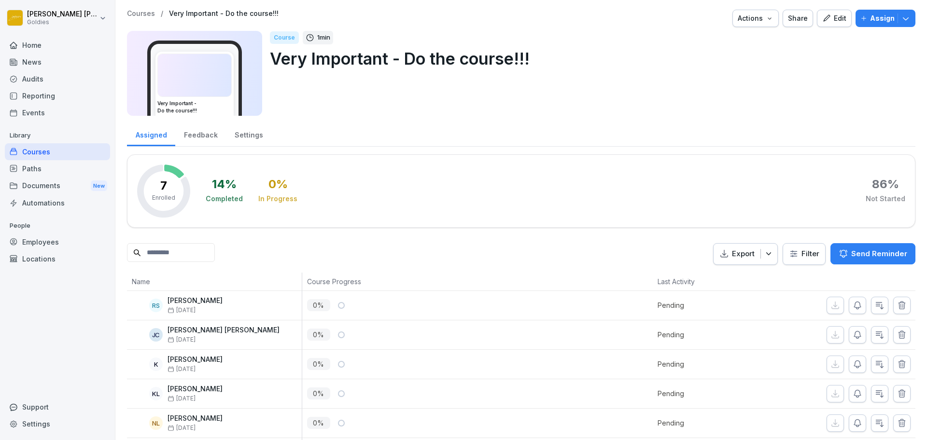
click at [146, 16] on p "Courses" at bounding box center [141, 14] width 28 height 8
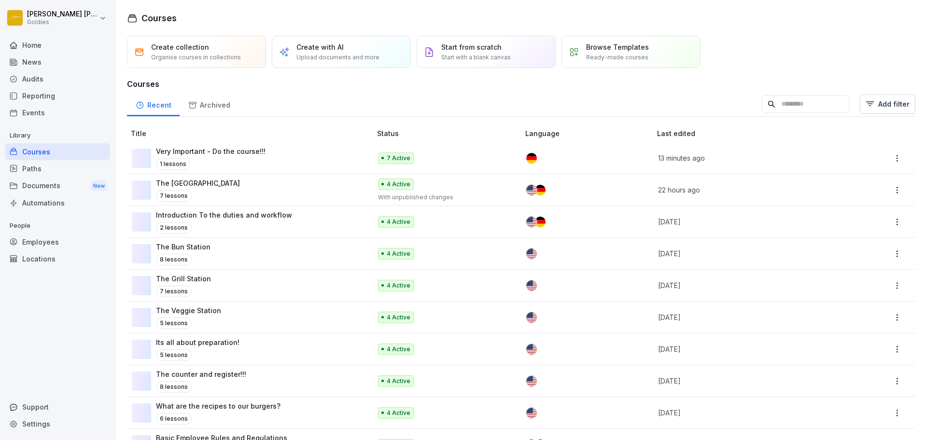
click at [59, 45] on div "Home" at bounding box center [57, 45] width 105 height 17
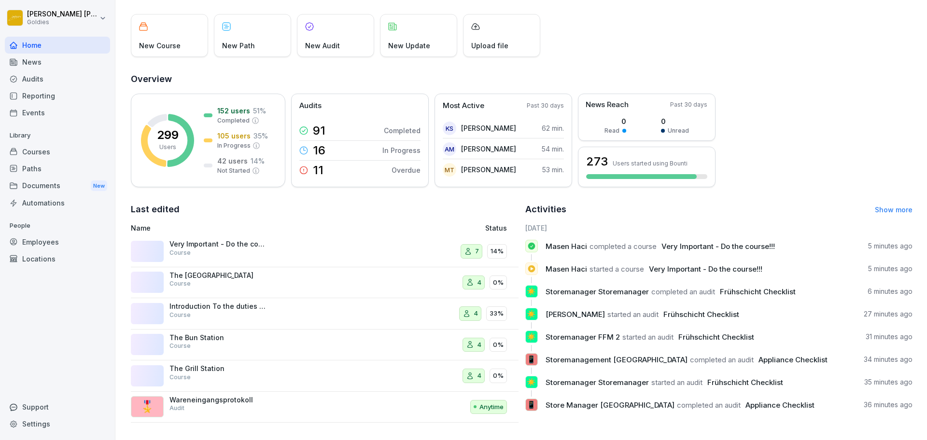
scroll to position [59, 0]
click at [51, 150] on div "Courses" at bounding box center [57, 151] width 105 height 17
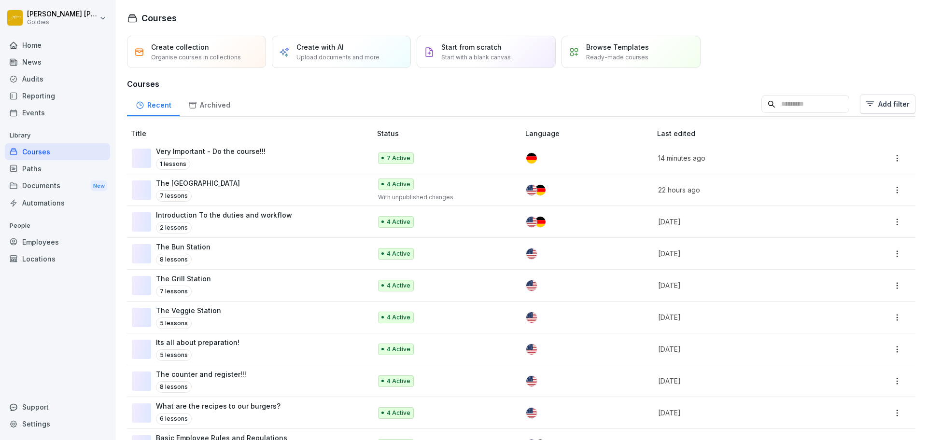
click at [254, 158] on div "1 lessons" at bounding box center [211, 164] width 110 height 12
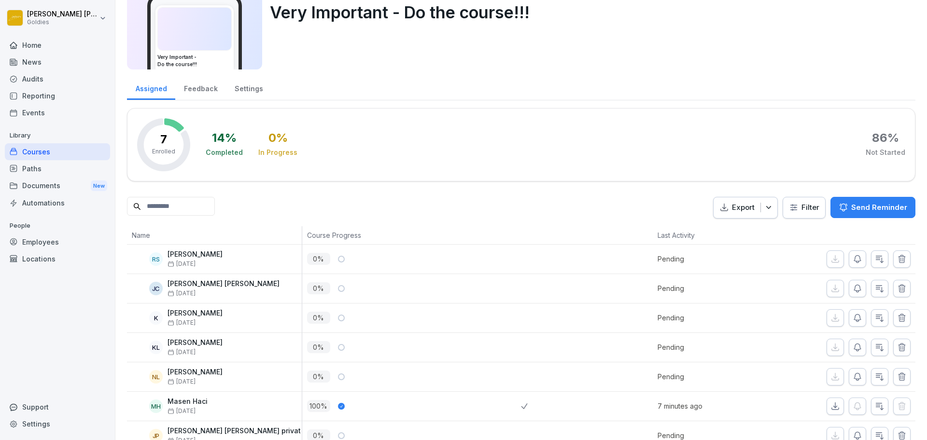
scroll to position [46, 0]
click at [193, 343] on p "[PERSON_NAME]" at bounding box center [194, 343] width 55 height 8
click at [157, 352] on div "KL" at bounding box center [156, 348] width 14 height 14
click at [157, 350] on div "KL" at bounding box center [156, 348] width 14 height 14
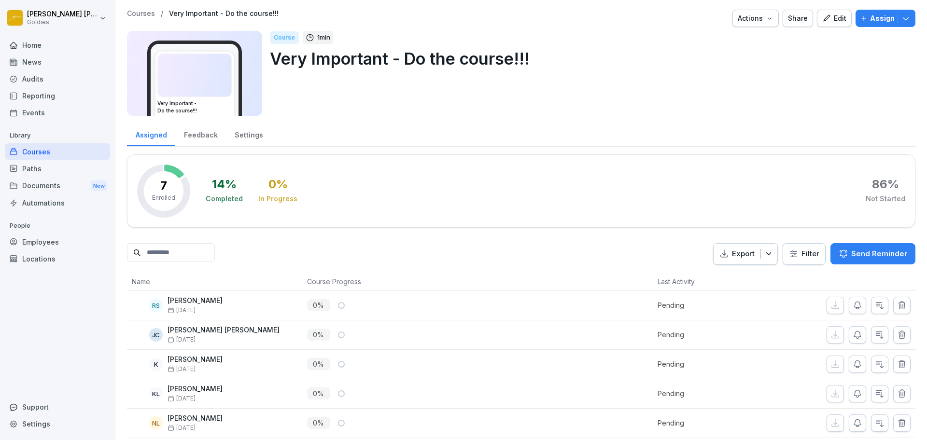
scroll to position [85, 0]
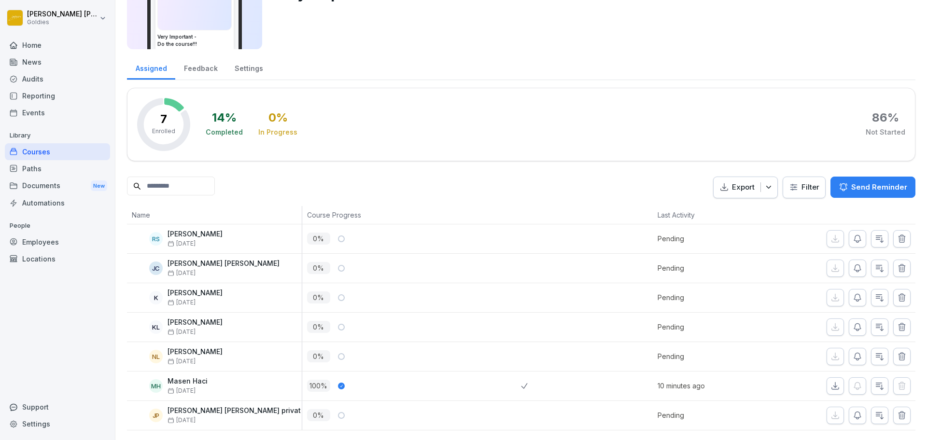
scroll to position [85, 0]
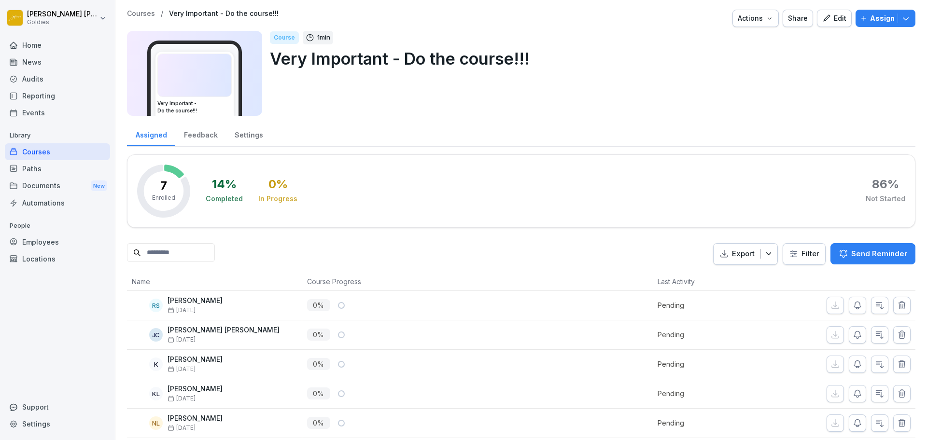
scroll to position [85, 0]
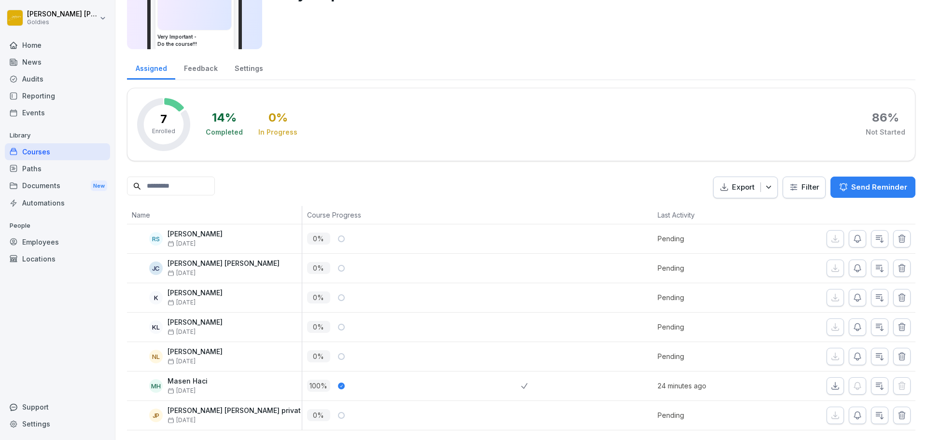
scroll to position [84, 0]
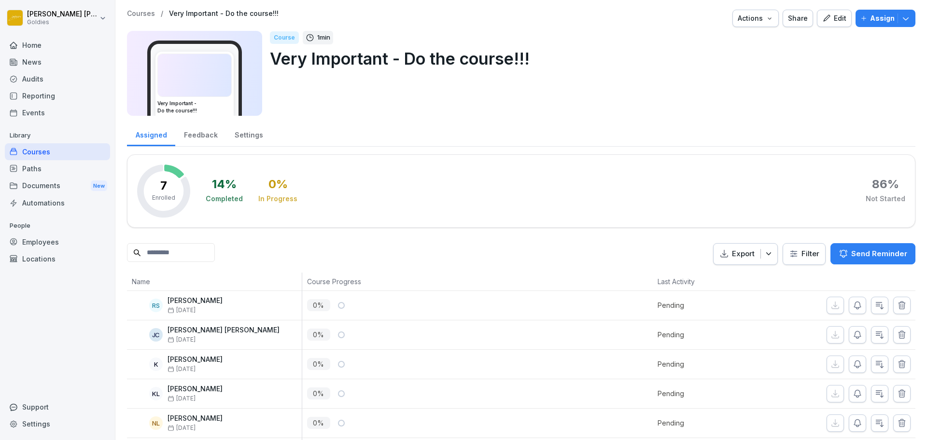
scroll to position [85, 0]
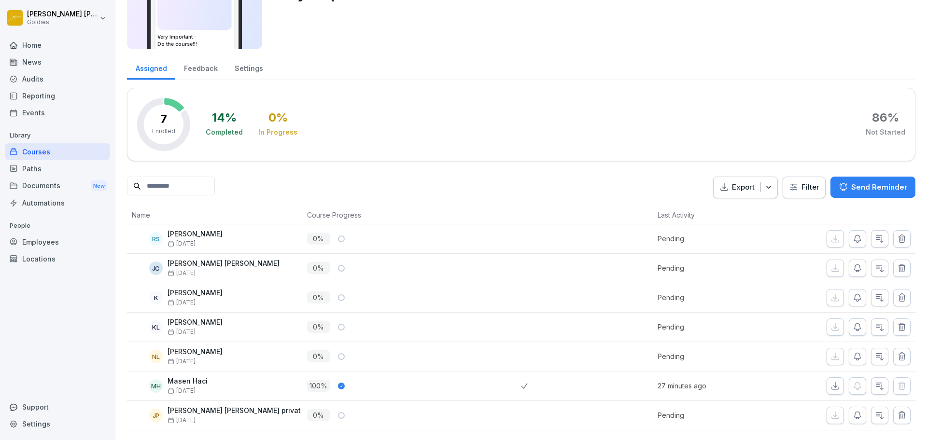
scroll to position [85, 0]
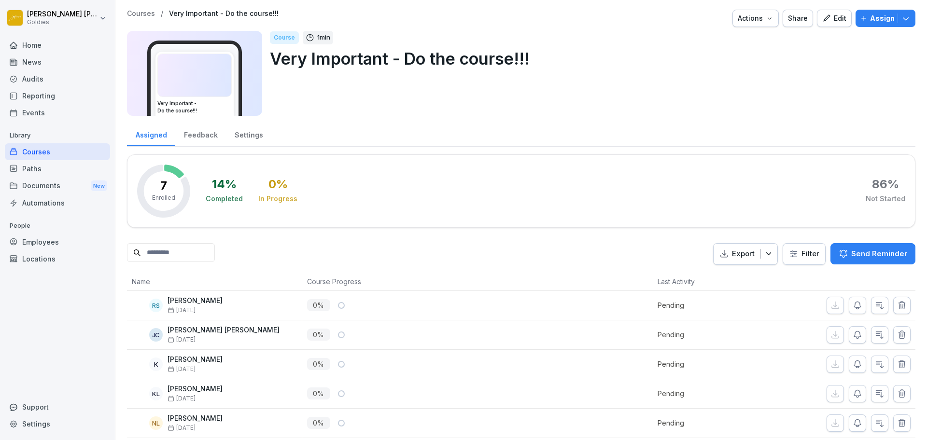
scroll to position [85, 0]
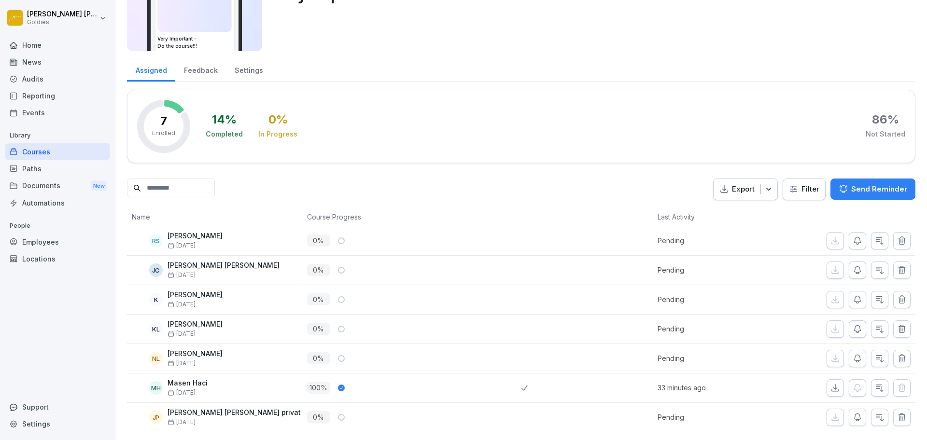
scroll to position [75, 0]
